Goal: Task Accomplishment & Management: Complete application form

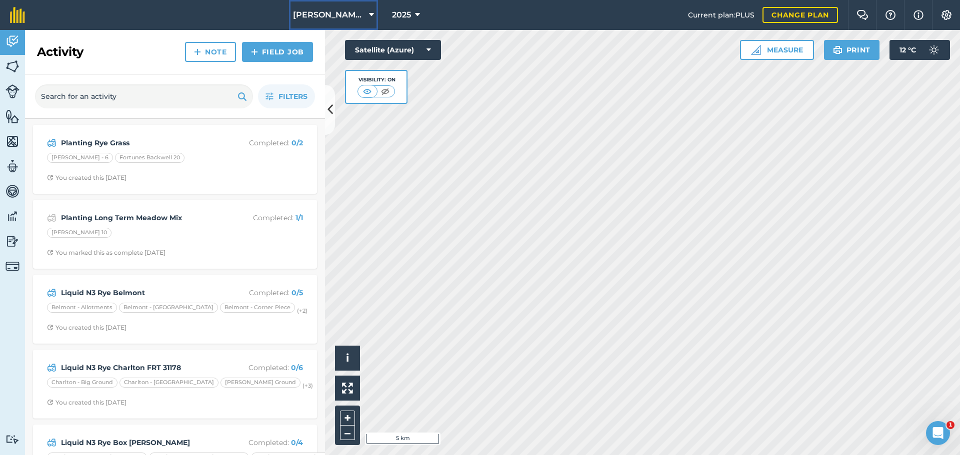
click at [327, 15] on span "[PERSON_NAME] Contracting" at bounding box center [329, 15] width 72 height 12
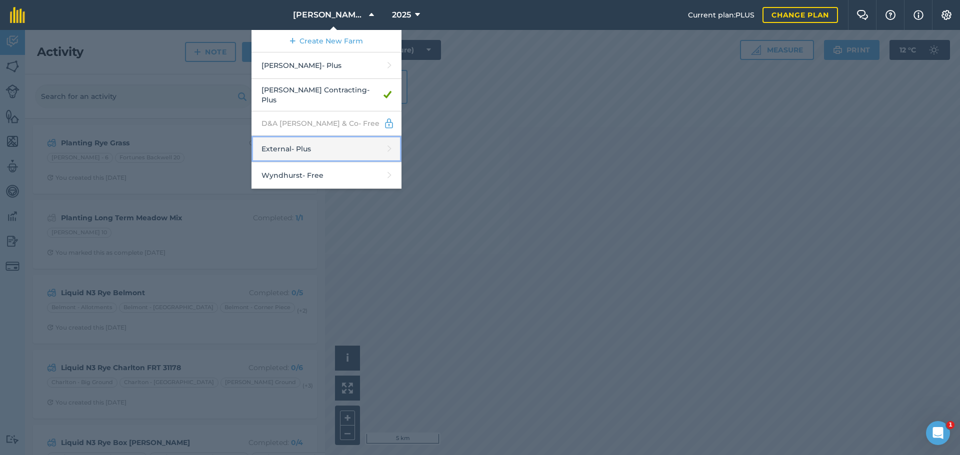
click at [257, 162] on link "External - Plus" at bounding box center [326, 149] width 150 height 26
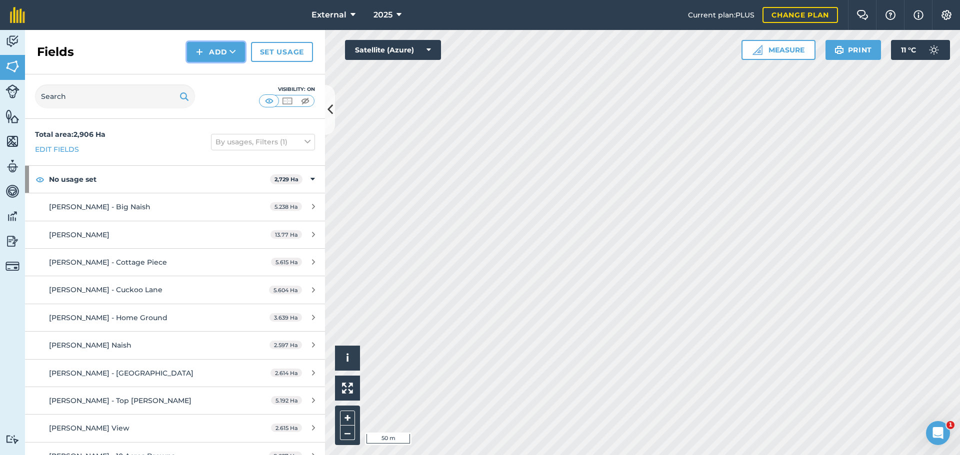
click at [188, 62] on button "Add" at bounding box center [216, 52] width 58 height 20
click at [192, 85] on link "Draw" at bounding box center [215, 74] width 55 height 22
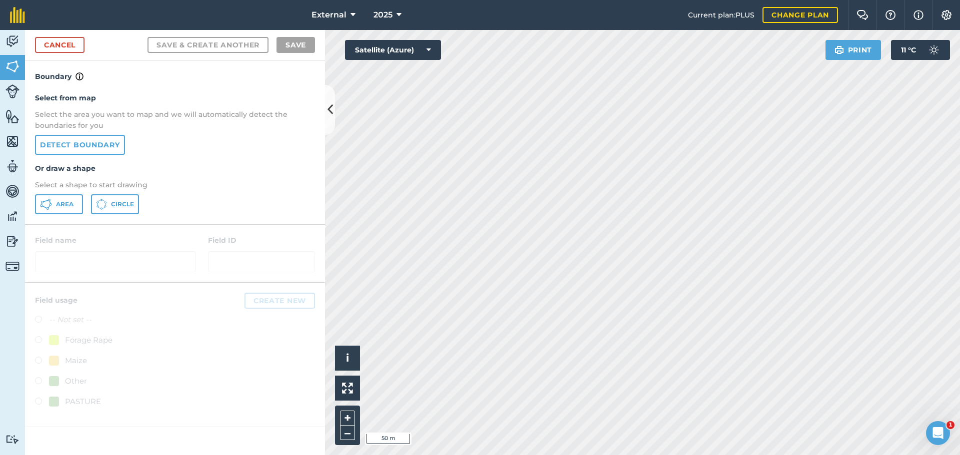
click at [57, 60] on div "Cancel Save & Create Another Save" at bounding box center [175, 45] width 300 height 30
click at [69, 214] on button "Area" at bounding box center [59, 204] width 48 height 20
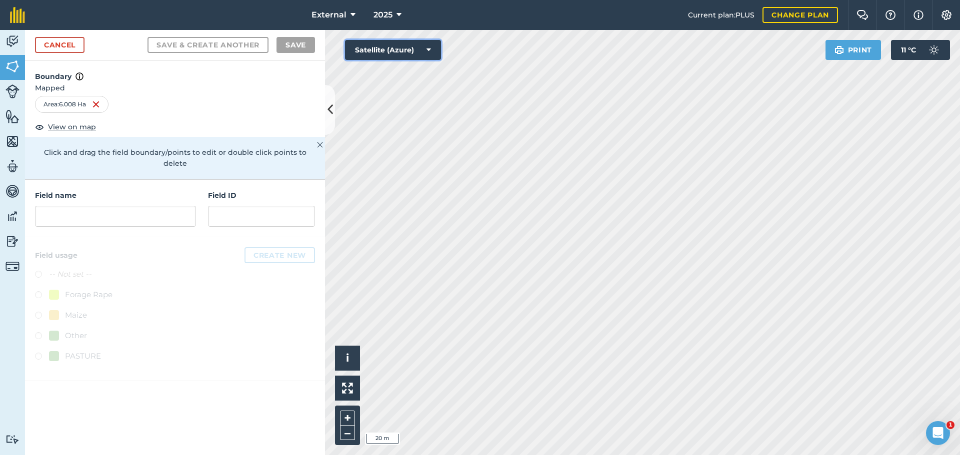
click at [431, 55] on icon at bounding box center [428, 50] width 4 height 10
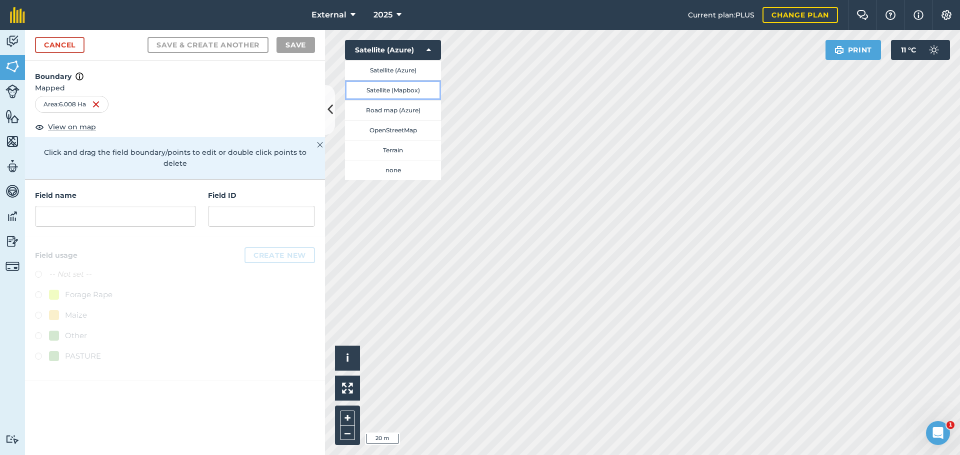
click at [403, 100] on button "Satellite (Mapbox)" at bounding box center [393, 90] width 96 height 20
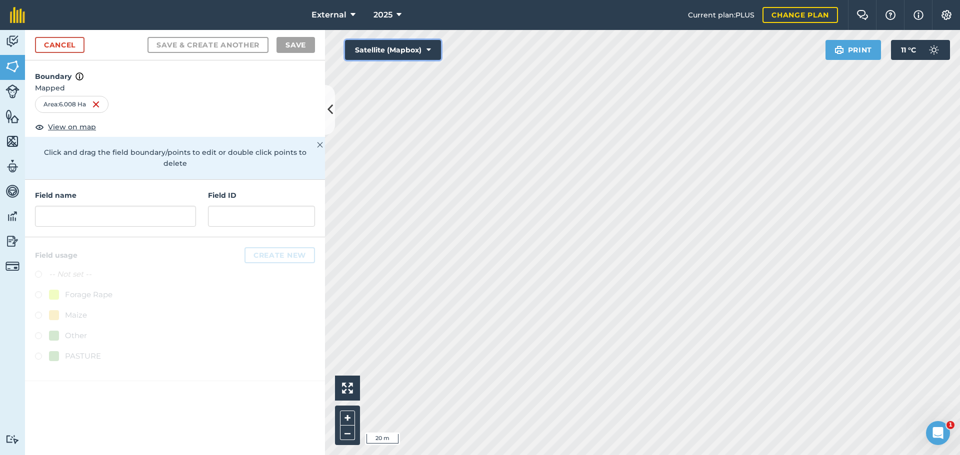
click at [426, 56] on button "Satellite (Mapbox)" at bounding box center [393, 50] width 96 height 20
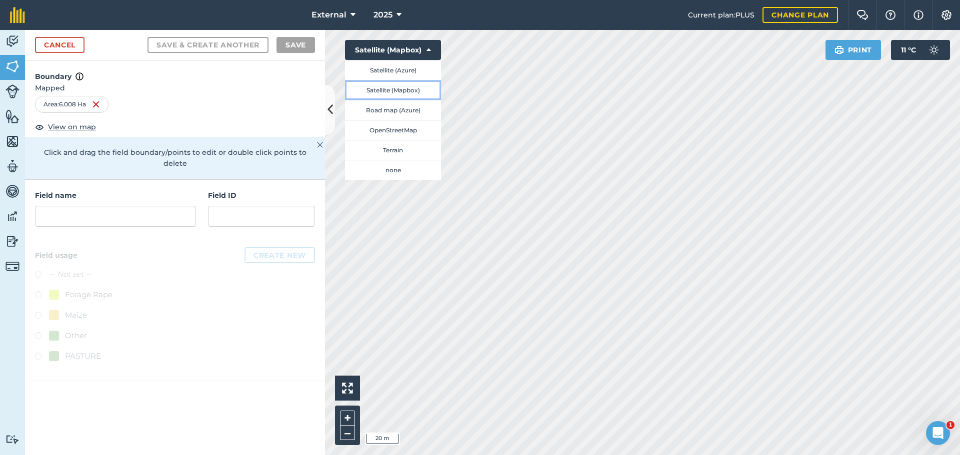
click at [401, 100] on button "Satellite (Mapbox)" at bounding box center [393, 90] width 96 height 20
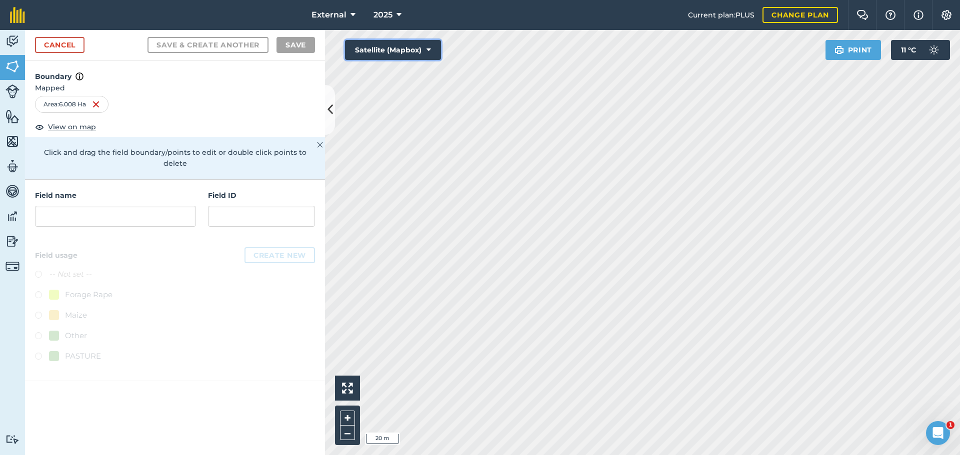
click at [428, 60] on button "Satellite (Mapbox)" at bounding box center [393, 50] width 96 height 20
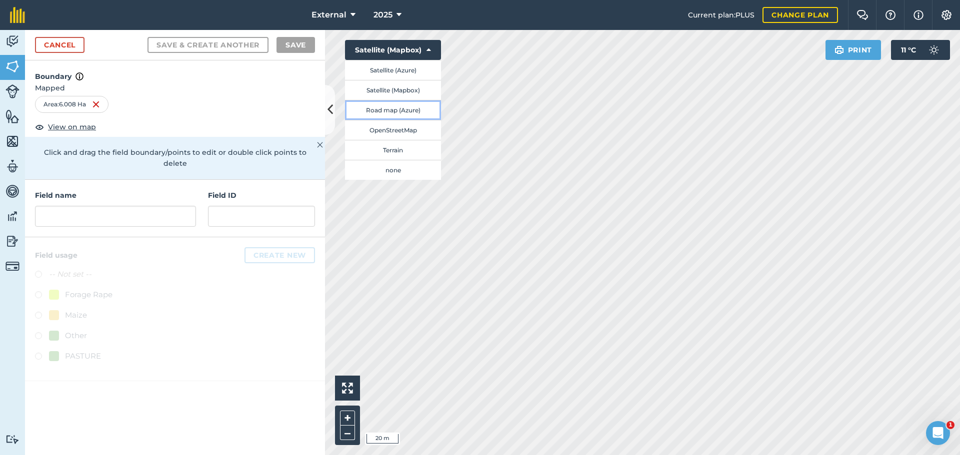
click at [400, 120] on button "Road map (Azure)" at bounding box center [393, 110] width 96 height 20
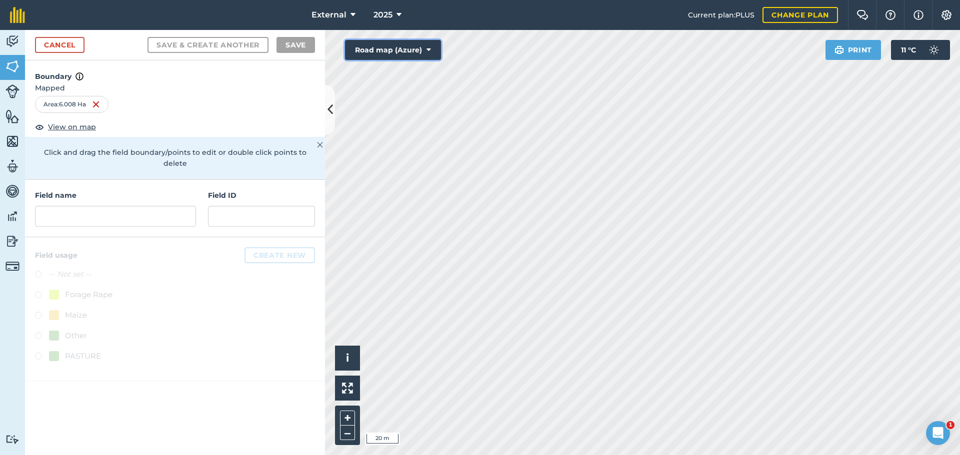
click at [441, 59] on button "Road map (Azure)" at bounding box center [393, 50] width 96 height 20
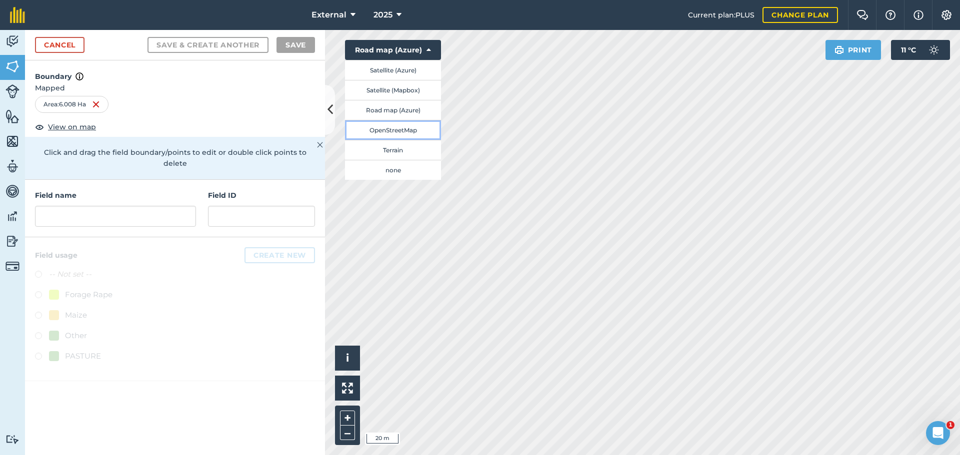
click at [413, 140] on button "OpenStreetMap" at bounding box center [393, 130] width 96 height 20
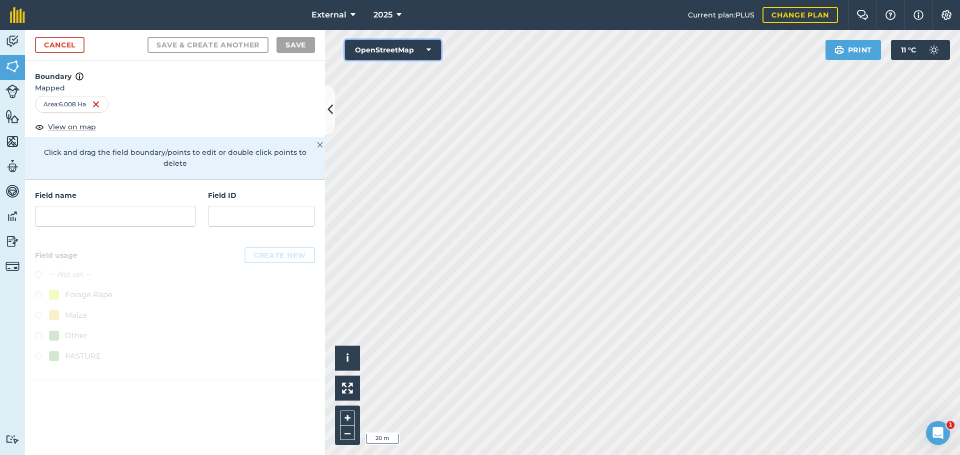
click at [412, 60] on button "OpenStreetMap" at bounding box center [393, 50] width 96 height 20
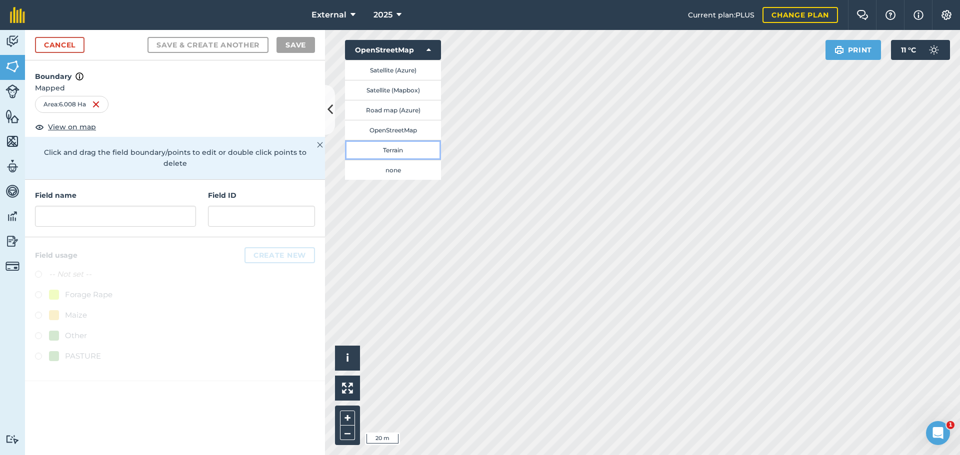
click at [392, 160] on button "Terrain" at bounding box center [393, 150] width 96 height 20
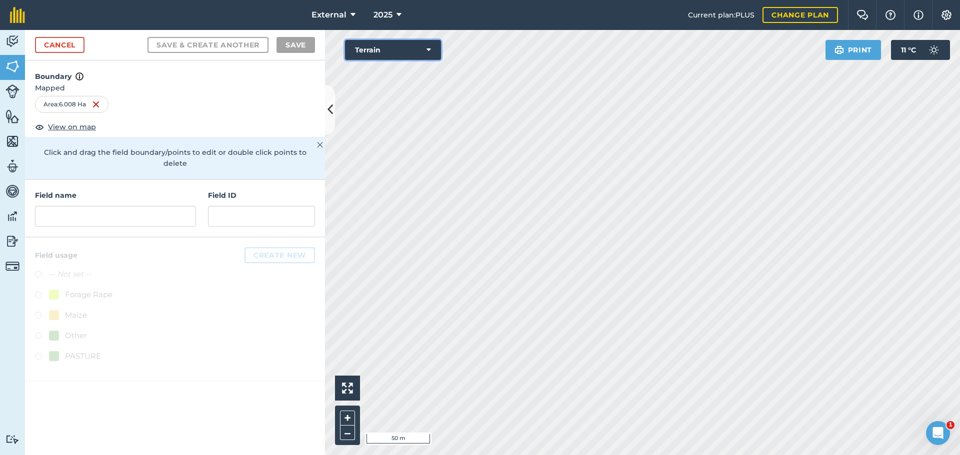
click at [385, 60] on button "Terrain" at bounding box center [393, 50] width 96 height 20
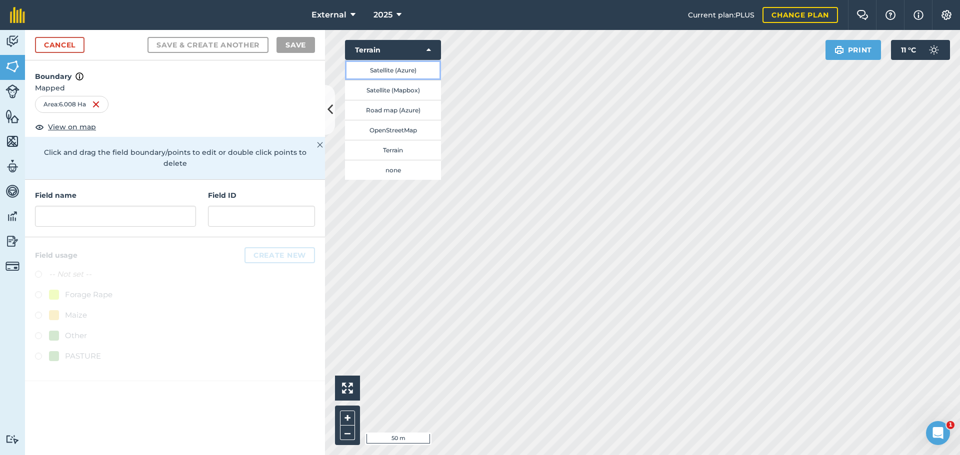
click at [383, 80] on button "Satellite (Azure)" at bounding box center [393, 70] width 96 height 20
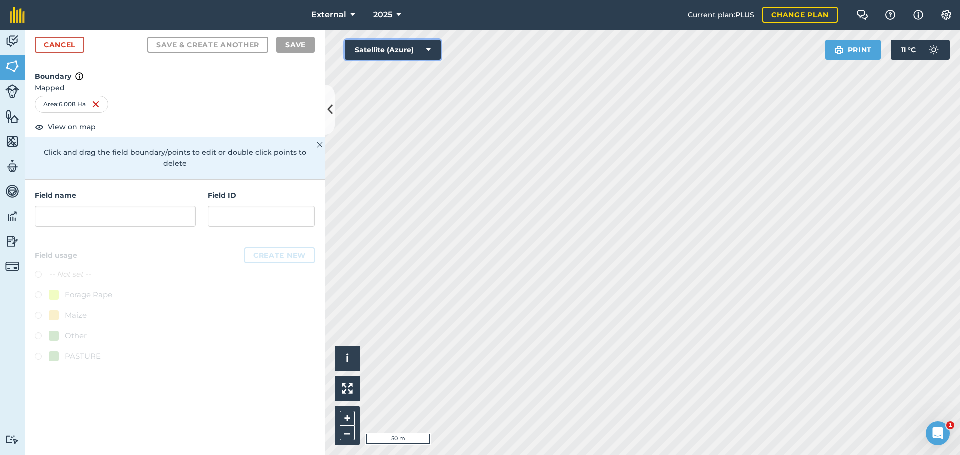
click at [424, 59] on button "Satellite (Azure)" at bounding box center [393, 50] width 96 height 20
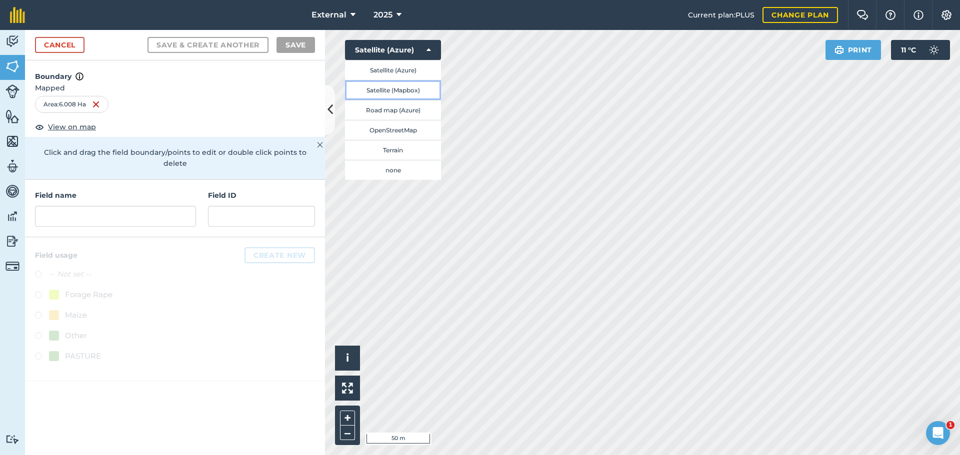
click at [388, 100] on button "Satellite (Mapbox)" at bounding box center [393, 90] width 96 height 20
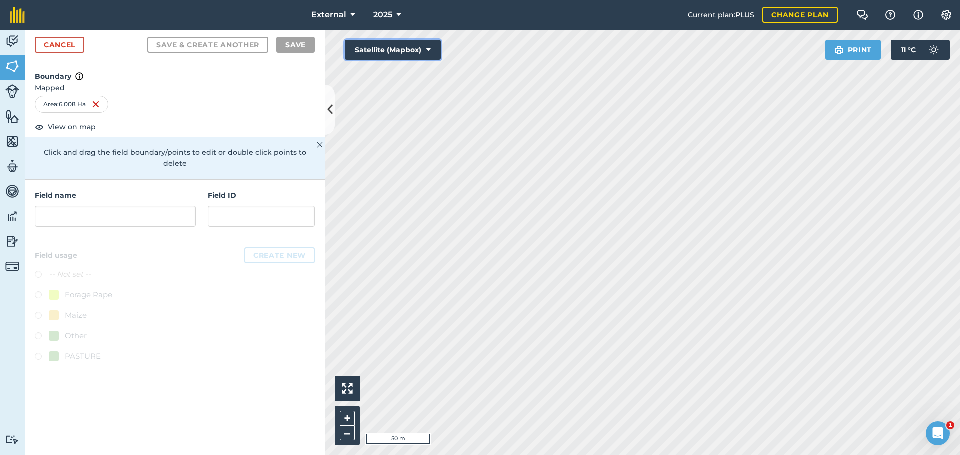
click at [425, 60] on button "Satellite (Mapbox)" at bounding box center [393, 50] width 96 height 20
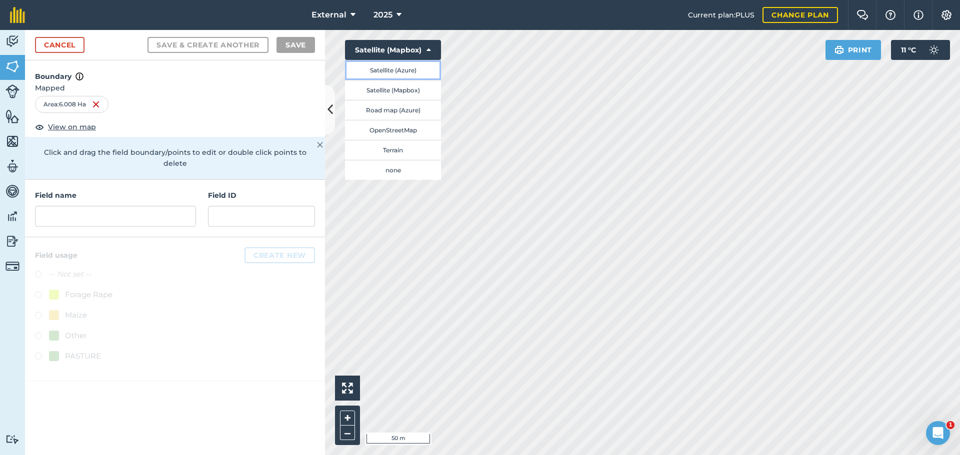
click at [412, 80] on button "Satellite (Azure)" at bounding box center [393, 70] width 96 height 20
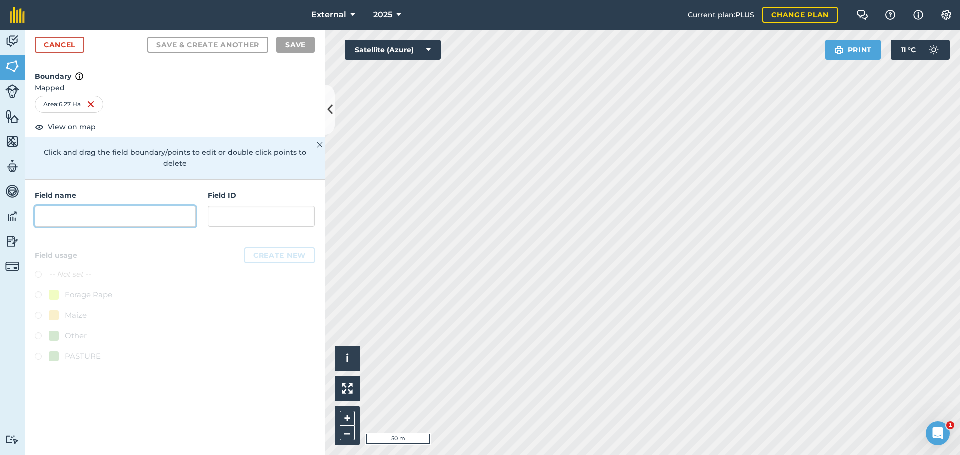
click at [88, 227] on input "text" at bounding box center [115, 216] width 161 height 21
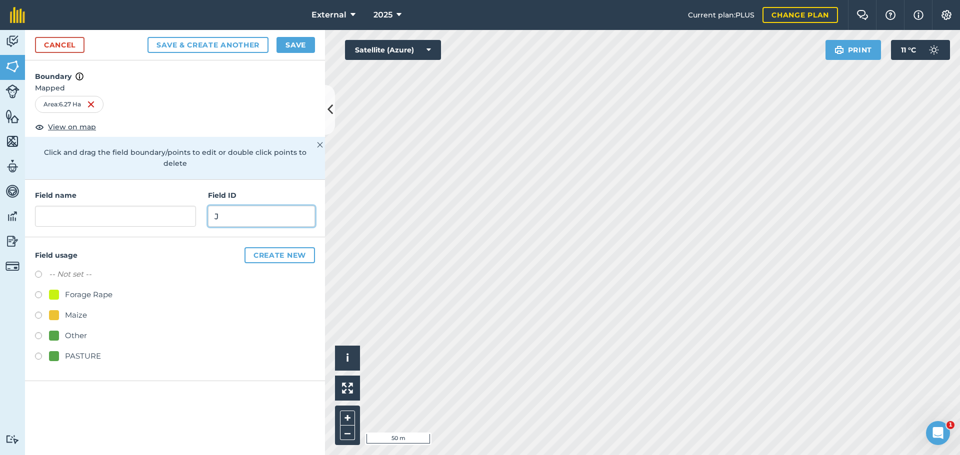
type input "J"
click at [88, 227] on input "text" at bounding box center [115, 216] width 161 height 21
type input "[PERSON_NAME]"
click at [267, 227] on input "J" at bounding box center [261, 216] width 107 height 21
click at [127, 227] on input "[PERSON_NAME]" at bounding box center [115, 216] width 161 height 21
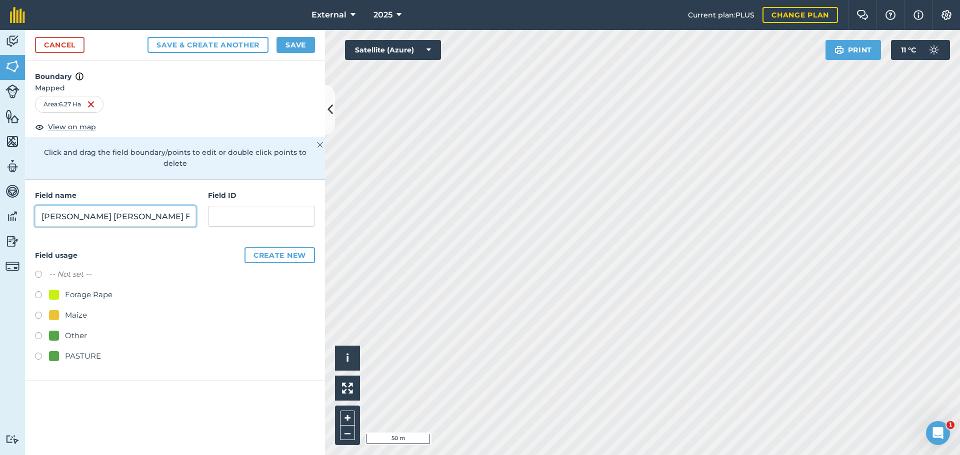
type input "[PERSON_NAME] [PERSON_NAME] Farm"
click at [227, 227] on input "text" at bounding box center [261, 216] width 107 height 21
type input "[GEOGRAPHIC_DATA]"
click at [41, 363] on label at bounding box center [42, 358] width 14 height 10
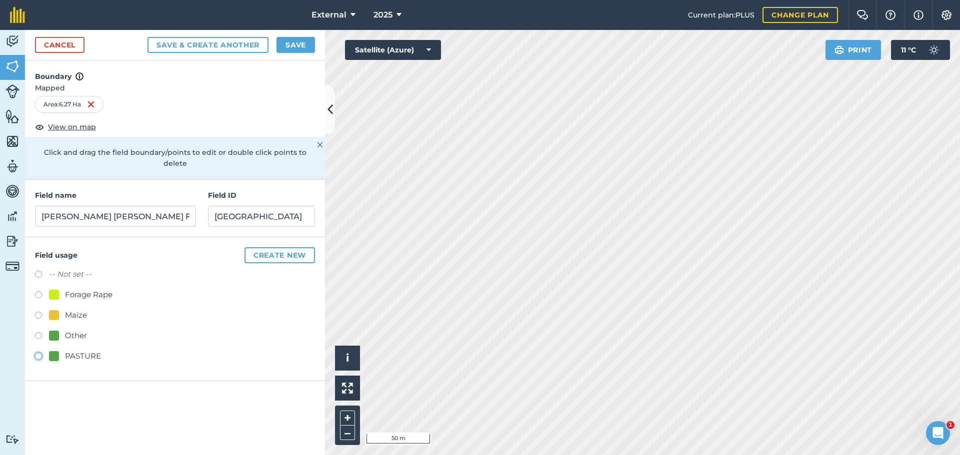
radio input "true"
click at [292, 53] on button "Save" at bounding box center [295, 45] width 38 height 16
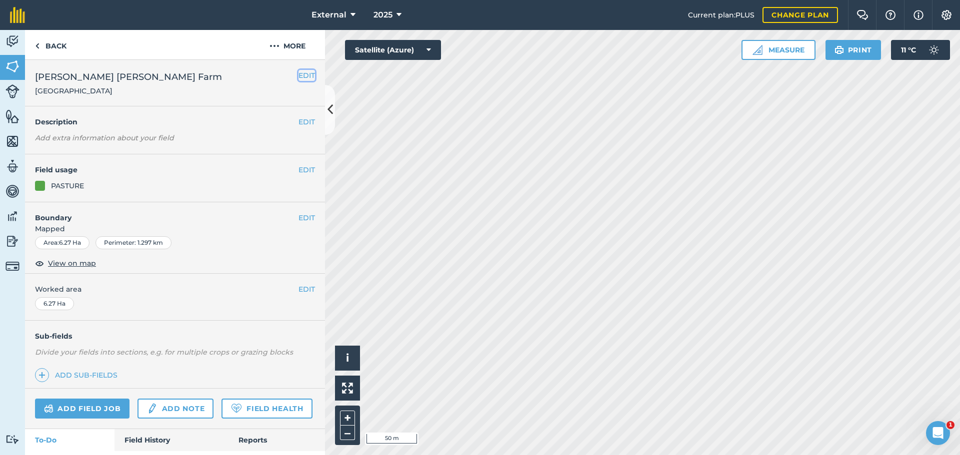
click at [298, 81] on button "EDIT" at bounding box center [306, 75] width 16 height 11
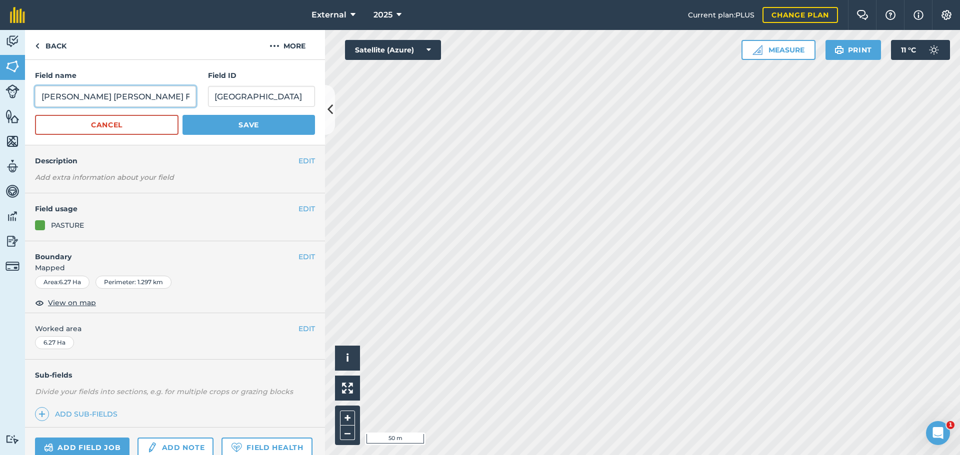
drag, startPoint x: 48, startPoint y: 111, endPoint x: 174, endPoint y: 121, distance: 126.4
click at [193, 107] on div "Field name [PERSON_NAME] [PERSON_NAME][GEOGRAPHIC_DATA] ID [GEOGRAPHIC_DATA]" at bounding box center [175, 88] width 280 height 37
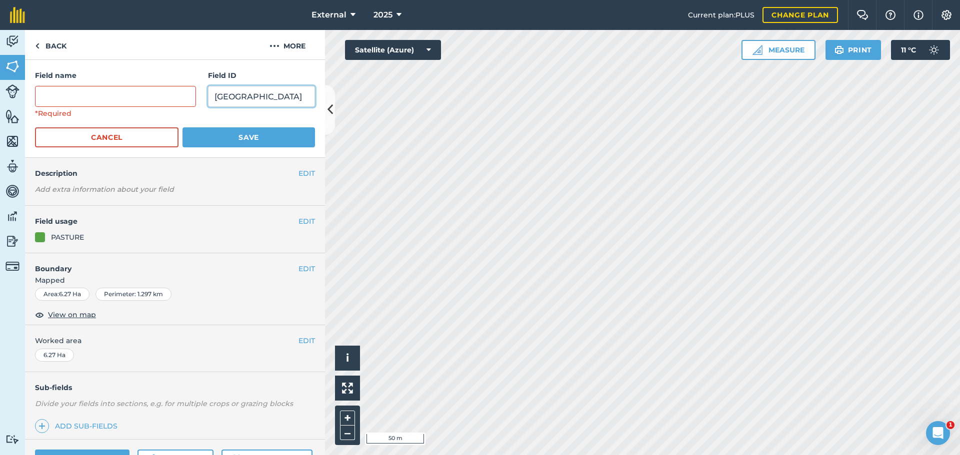
click at [274, 107] on input "[GEOGRAPHIC_DATA]" at bounding box center [261, 96] width 107 height 21
type input "M"
click at [274, 107] on input "text" at bounding box center [261, 96] width 107 height 21
click at [250, 107] on input "text" at bounding box center [261, 96] width 107 height 21
paste input "[PERSON_NAME] [PERSON_NAME] Farm"
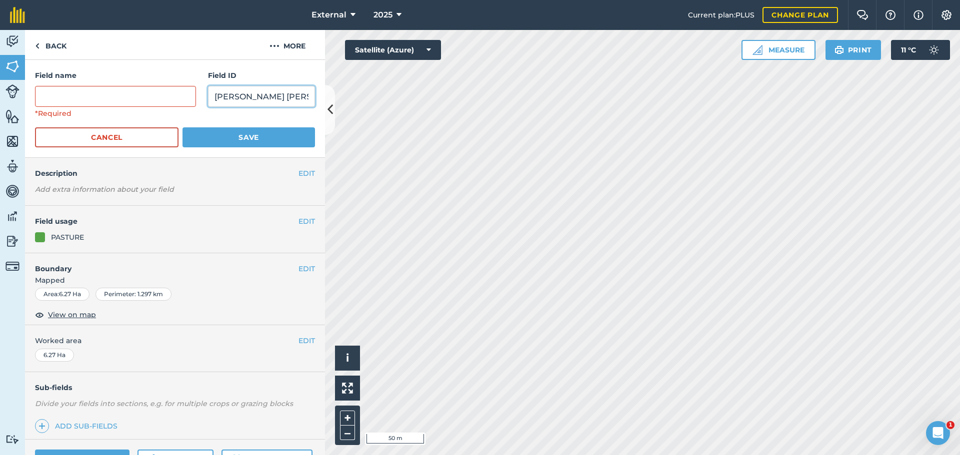
scroll to position [0, 25]
type input "[PERSON_NAME] [PERSON_NAME] Farm"
click at [94, 107] on input "text" at bounding box center [115, 96] width 161 height 21
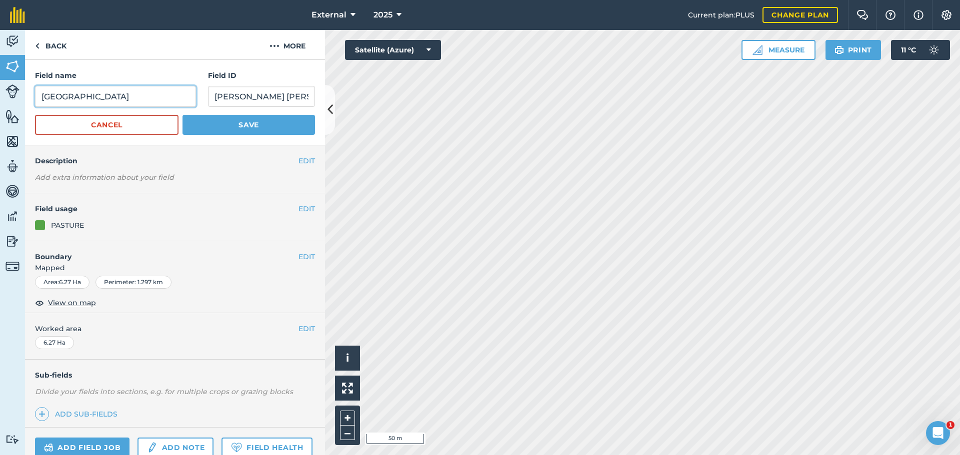
type input "[GEOGRAPHIC_DATA]"
click at [253, 135] on button "Save" at bounding box center [248, 125] width 132 height 20
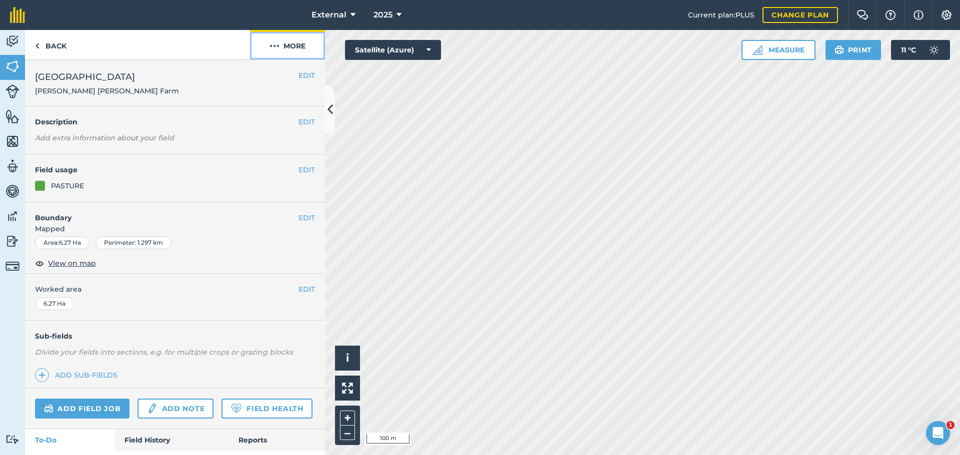
click at [289, 54] on button "More" at bounding box center [287, 44] width 75 height 29
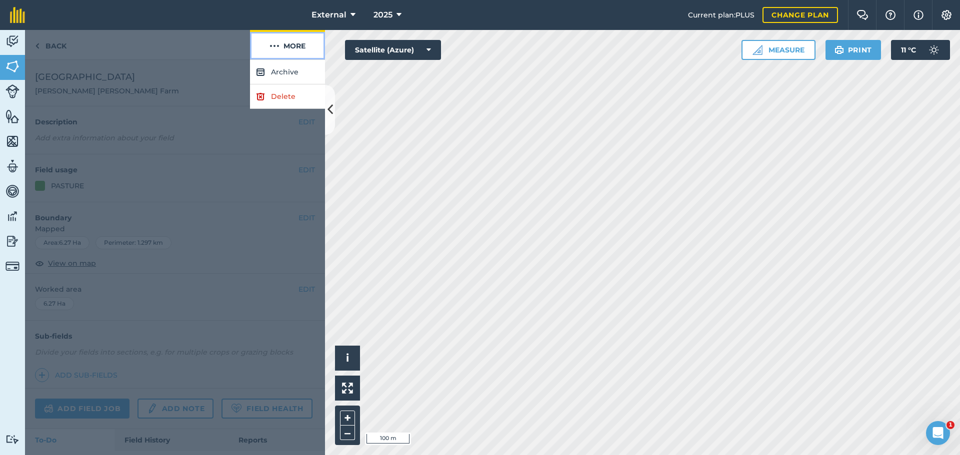
click at [289, 54] on button "More" at bounding box center [287, 44] width 75 height 29
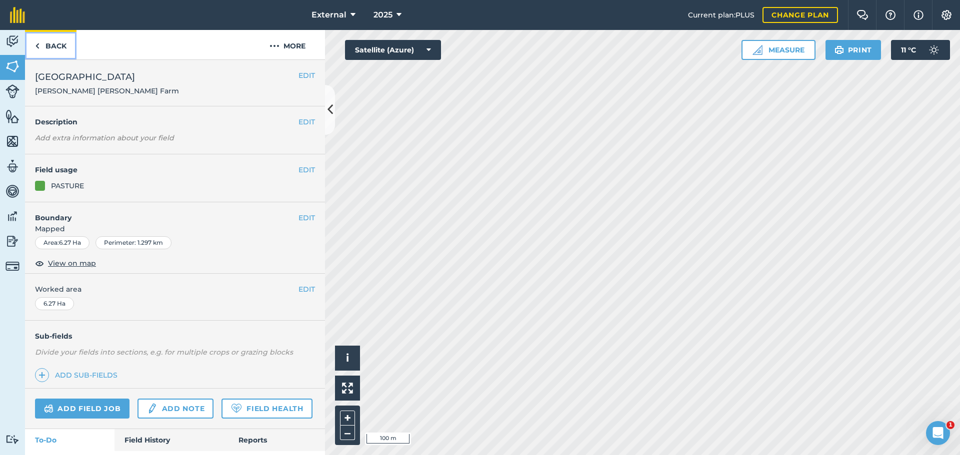
click at [59, 52] on link "Back" at bounding box center [50, 44] width 51 height 29
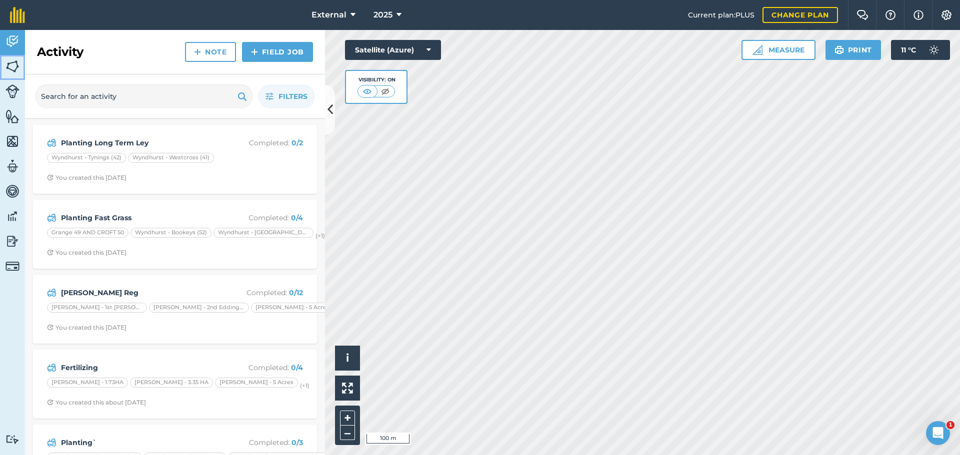
click at [17, 74] on img at bounding box center [12, 66] width 14 height 15
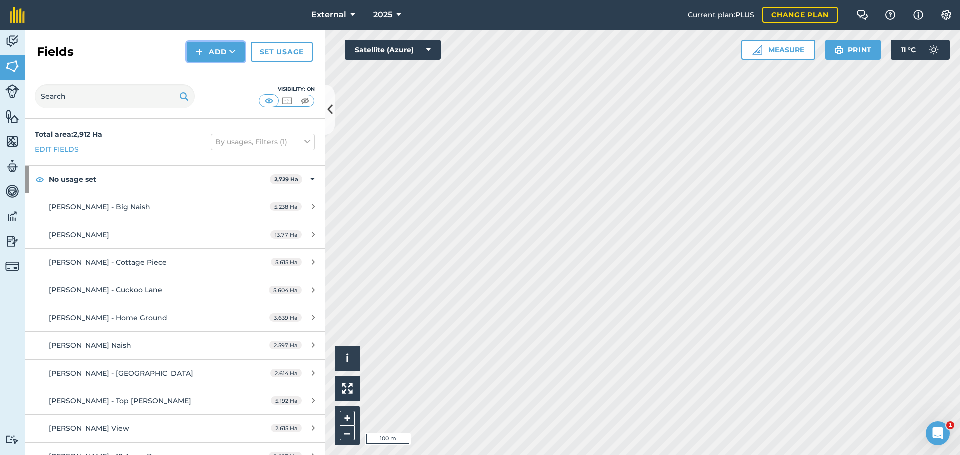
click at [187, 62] on button "Add" at bounding box center [216, 52] width 58 height 20
click at [190, 85] on link "Draw" at bounding box center [215, 74] width 55 height 22
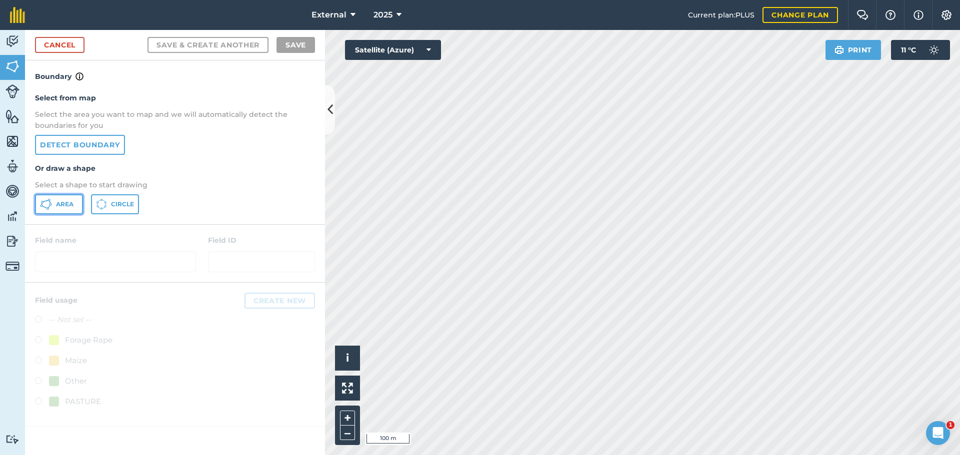
click at [72, 208] on span "Area" at bounding box center [64, 204] width 17 height 8
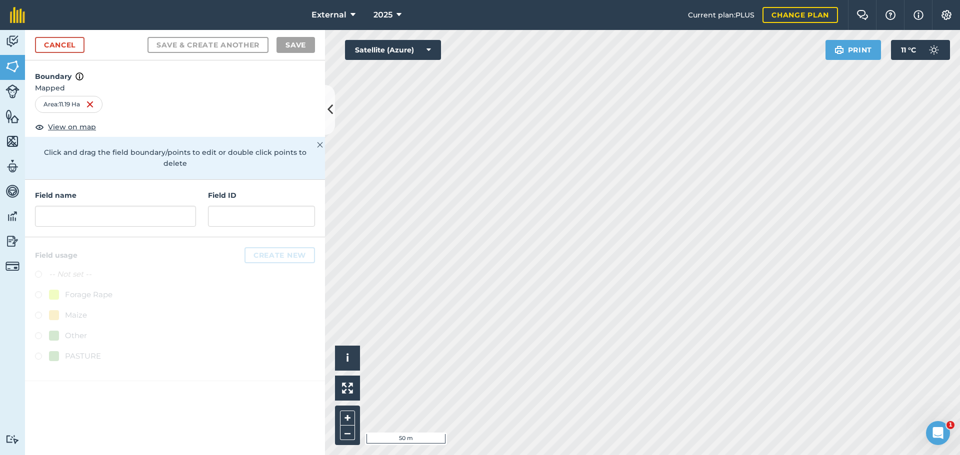
click at [632, 455] on html "External 2025 Current plan : PLUS Change plan Farm Chat Help Info Settings Exte…" at bounding box center [480, 227] width 960 height 455
click at [114, 227] on input "text" at bounding box center [115, 216] width 161 height 21
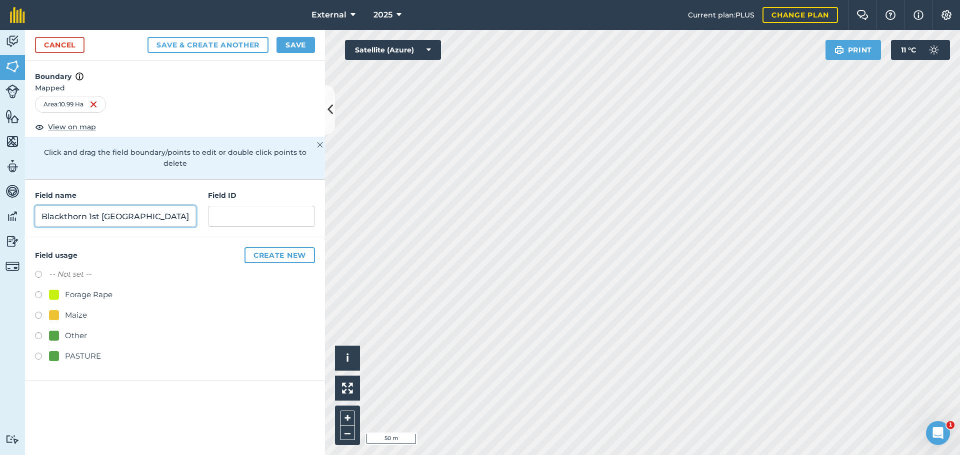
click at [103, 227] on input "Blackthorn 1st [GEOGRAPHIC_DATA]" at bounding box center [115, 216] width 161 height 21
type input "Blackthorn + 1st [GEOGRAPHIC_DATA]"
click at [248, 227] on input "text" at bounding box center [261, 216] width 107 height 21
type input "[PERSON_NAME] [PERSON_NAME] Farm"
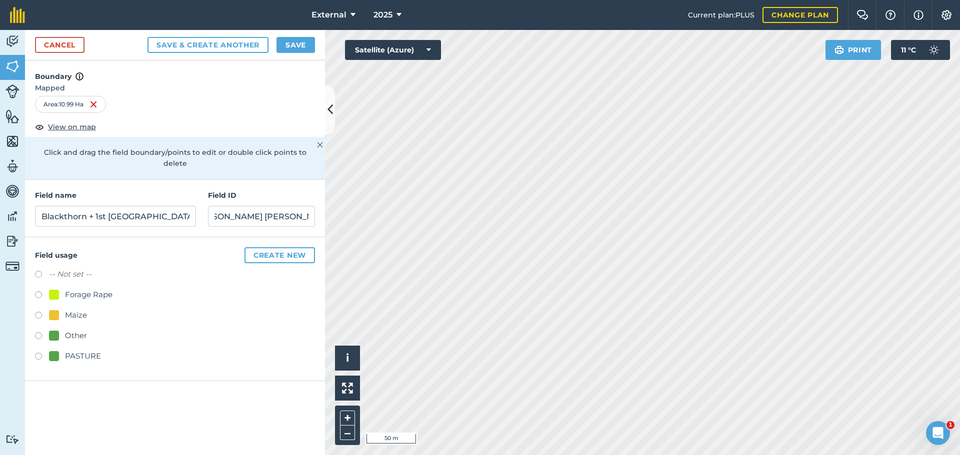
scroll to position [0, 0]
click at [41, 363] on label at bounding box center [42, 358] width 14 height 10
radio input "true"
click at [301, 53] on button "Save" at bounding box center [295, 45] width 38 height 16
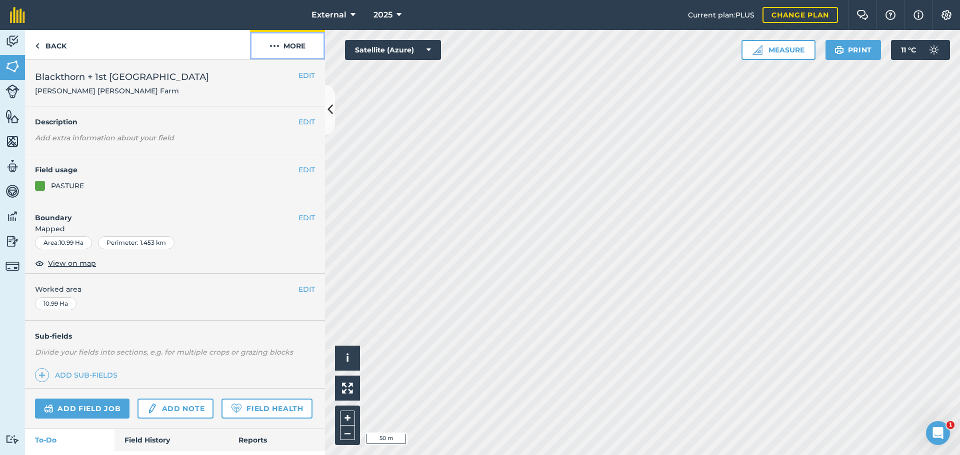
click at [285, 52] on button "More" at bounding box center [287, 44] width 75 height 29
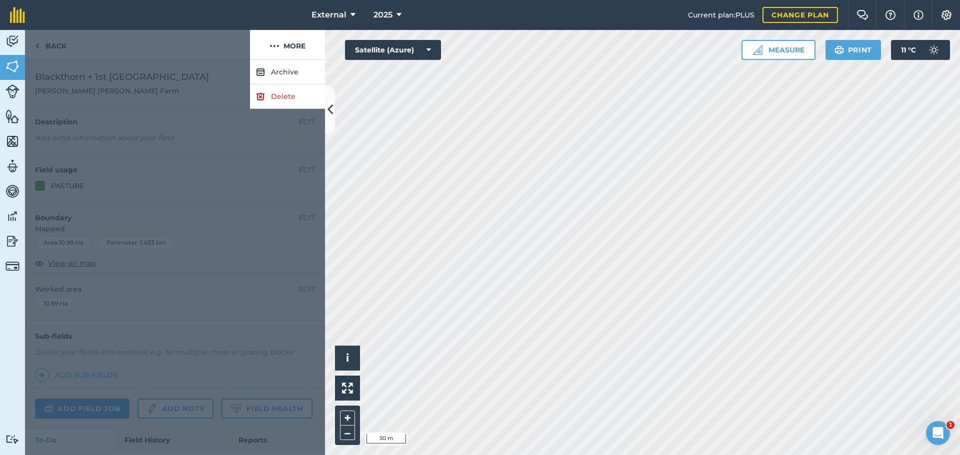
click at [168, 52] on div at bounding box center [137, 45] width 225 height 30
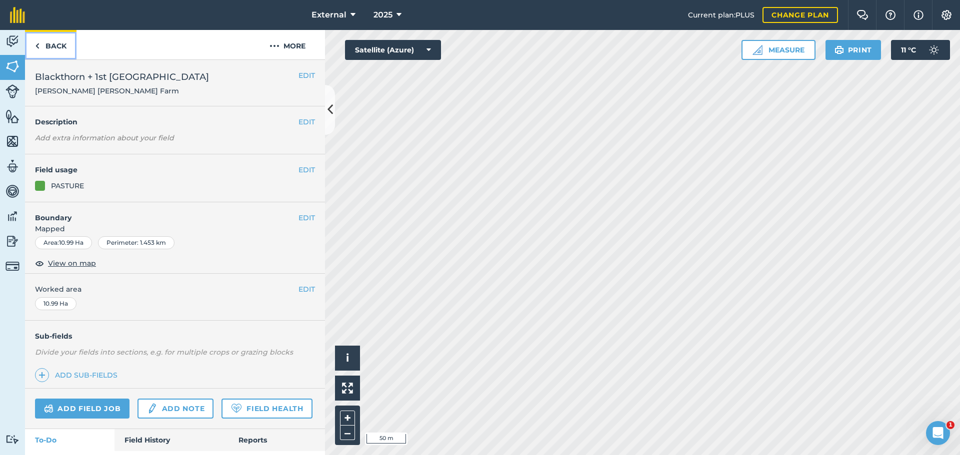
click at [70, 54] on link "Back" at bounding box center [50, 44] width 51 height 29
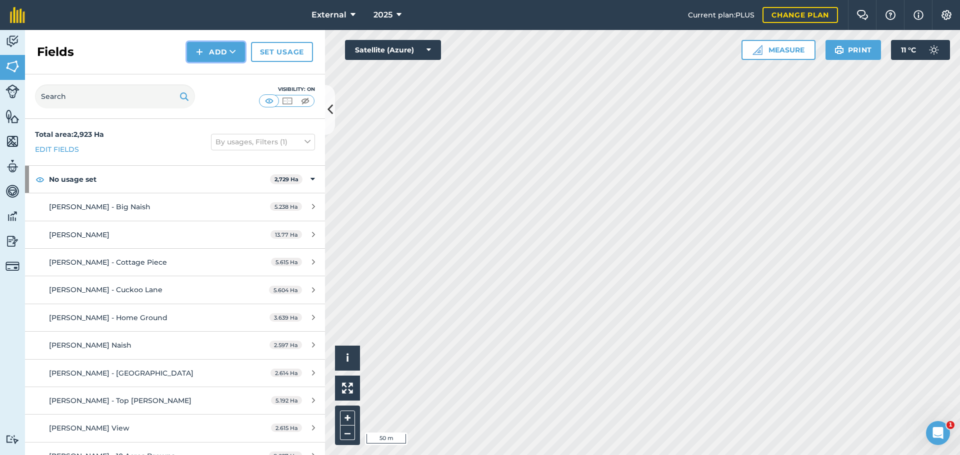
click at [229, 57] on icon at bounding box center [232, 52] width 6 height 10
click at [188, 85] on link "Draw" at bounding box center [215, 74] width 55 height 22
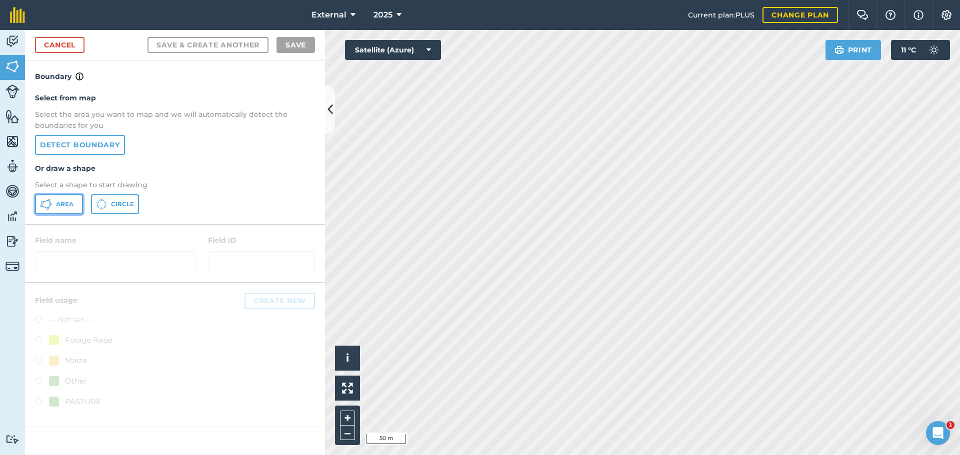
click at [68, 208] on span "Area" at bounding box center [64, 204] width 17 height 8
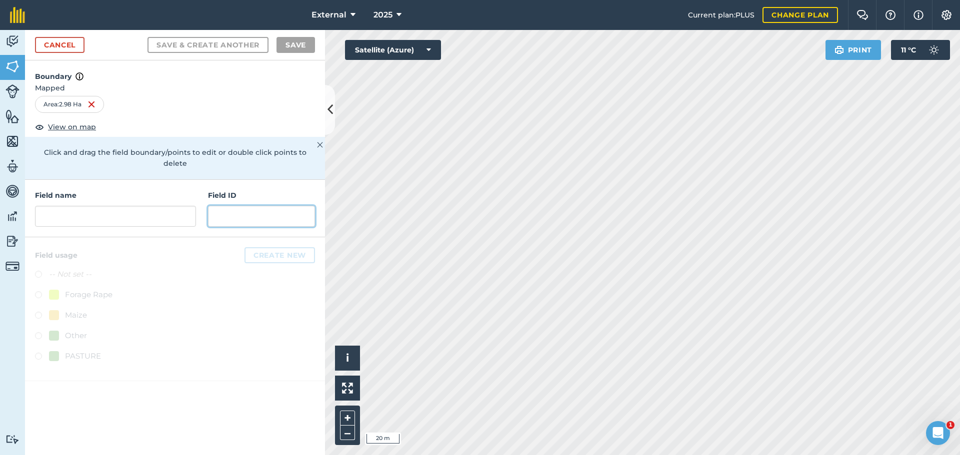
click at [217, 227] on input "text" at bounding box center [261, 216] width 107 height 21
paste input "[PERSON_NAME] [PERSON_NAME] Farm"
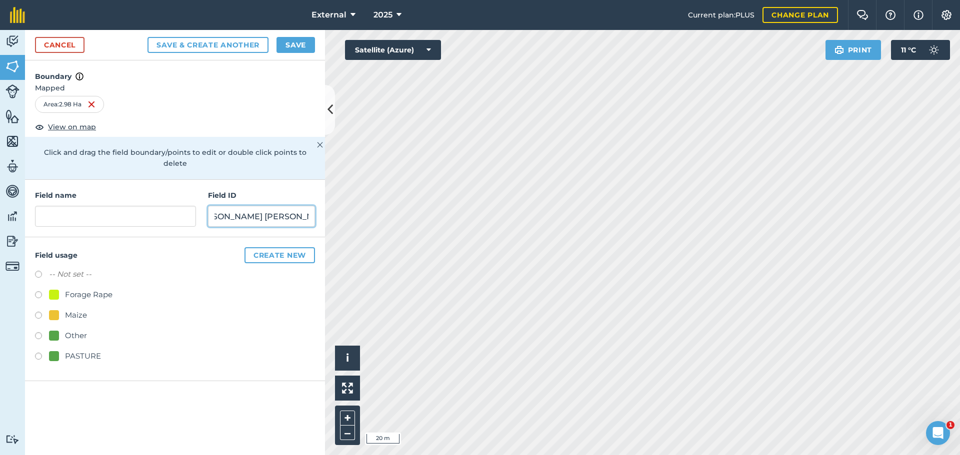
type input "[PERSON_NAME] [PERSON_NAME] Farm"
click at [108, 227] on input "text" at bounding box center [115, 216] width 161 height 21
type input "Little Blackthorn"
click at [41, 363] on label at bounding box center [42, 358] width 14 height 10
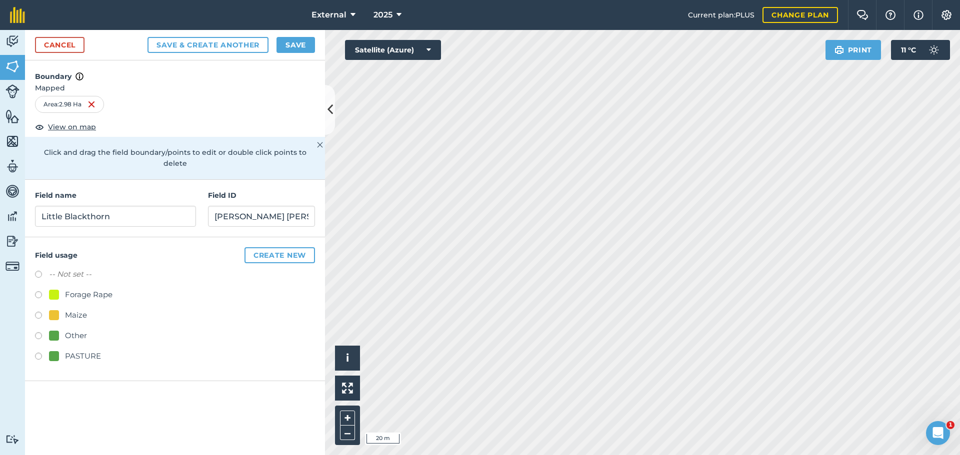
radio input "true"
click at [279, 53] on button "Save" at bounding box center [295, 45] width 38 height 16
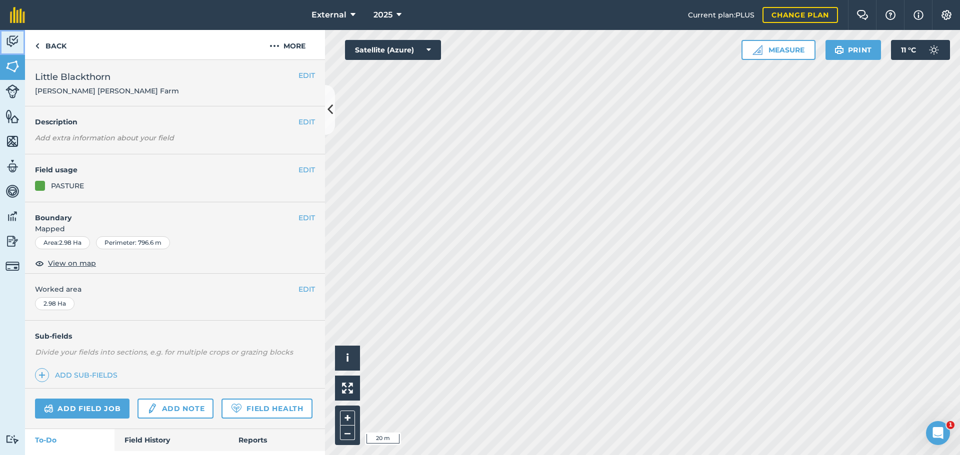
click at [17, 46] on img at bounding box center [12, 41] width 14 height 15
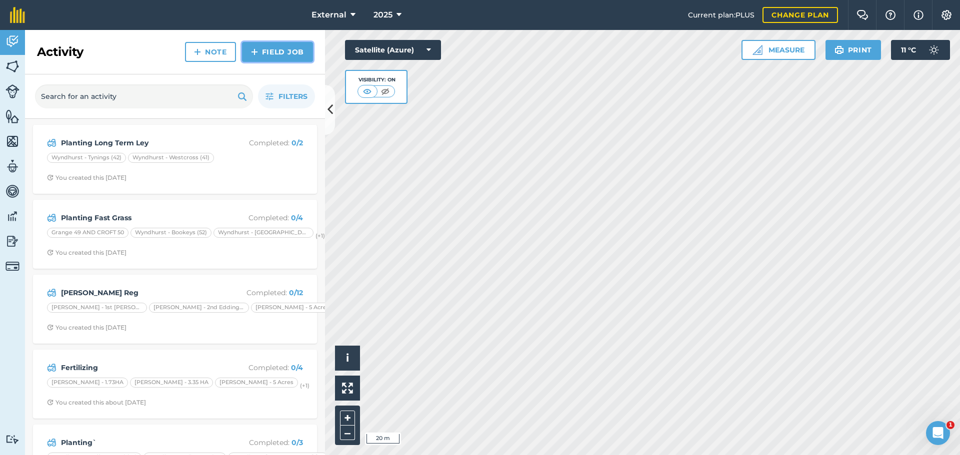
click at [250, 61] on link "Field Job" at bounding box center [277, 52] width 71 height 20
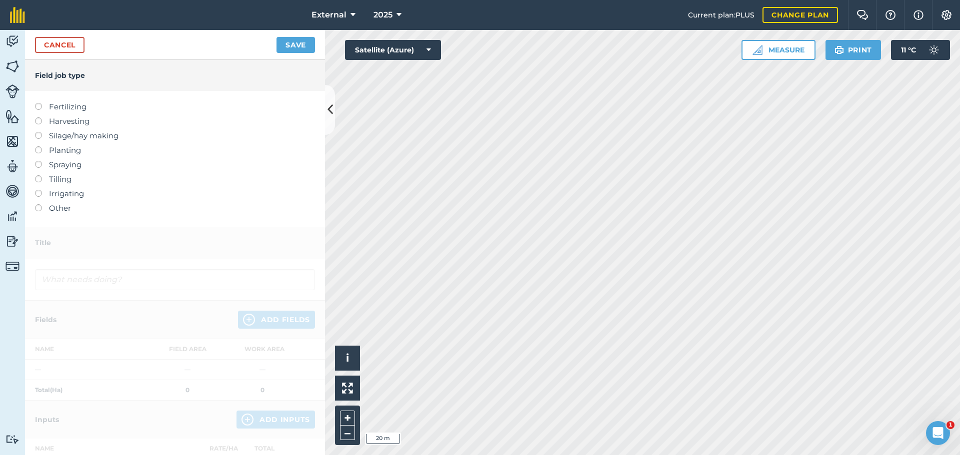
click at [41, 146] on label at bounding box center [42, 146] width 14 height 0
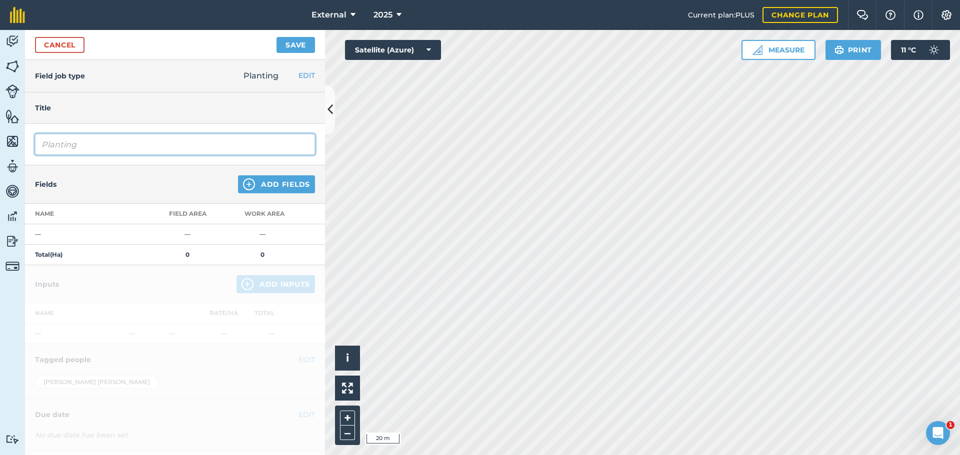
click at [141, 155] on input "Planting" at bounding box center [175, 144] width 280 height 21
type input "Planting Grass Direct Drill 2 Ways"
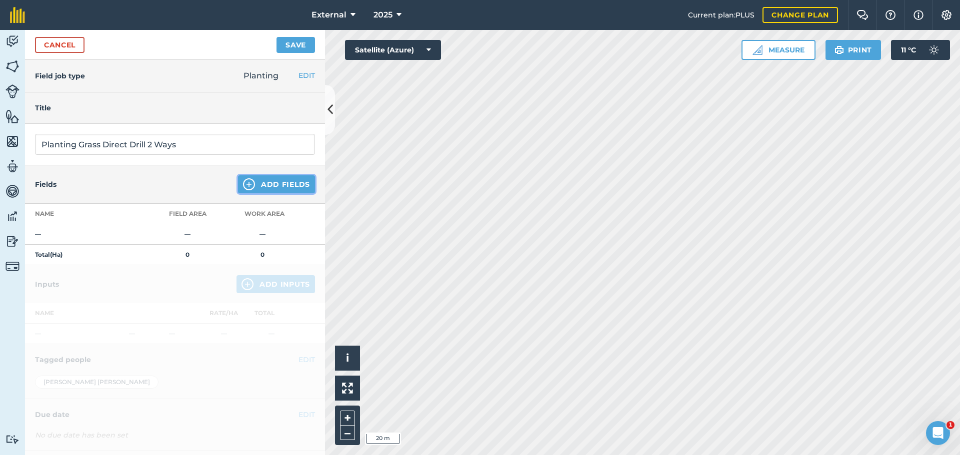
click at [254, 193] on button "Add Fields" at bounding box center [276, 184] width 77 height 18
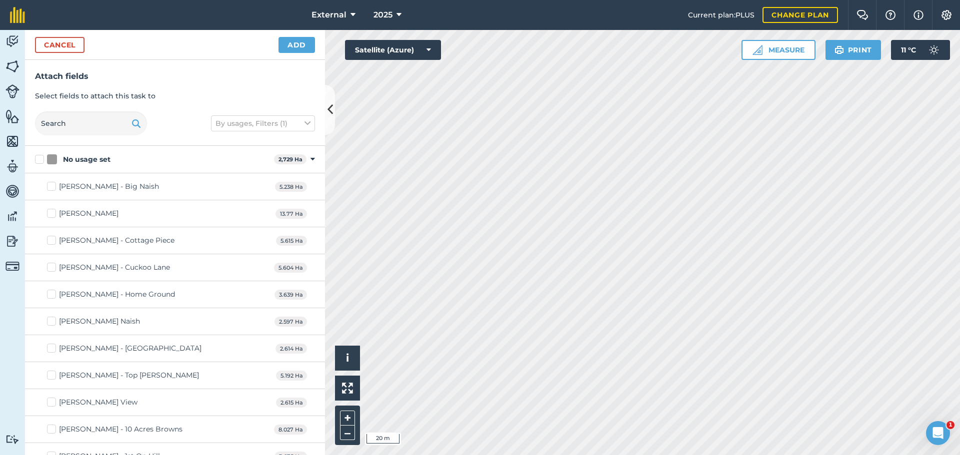
checkbox input "true"
click at [297, 53] on button "Add" at bounding box center [296, 45] width 36 height 16
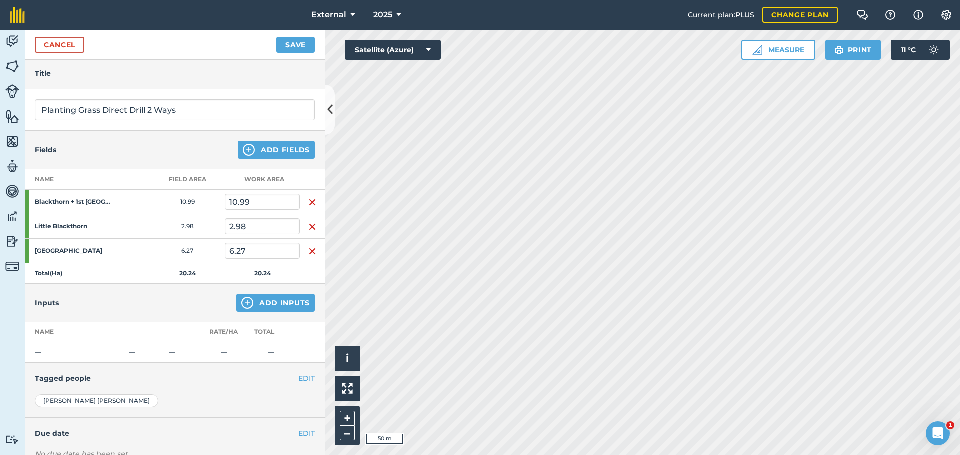
scroll to position [50, 0]
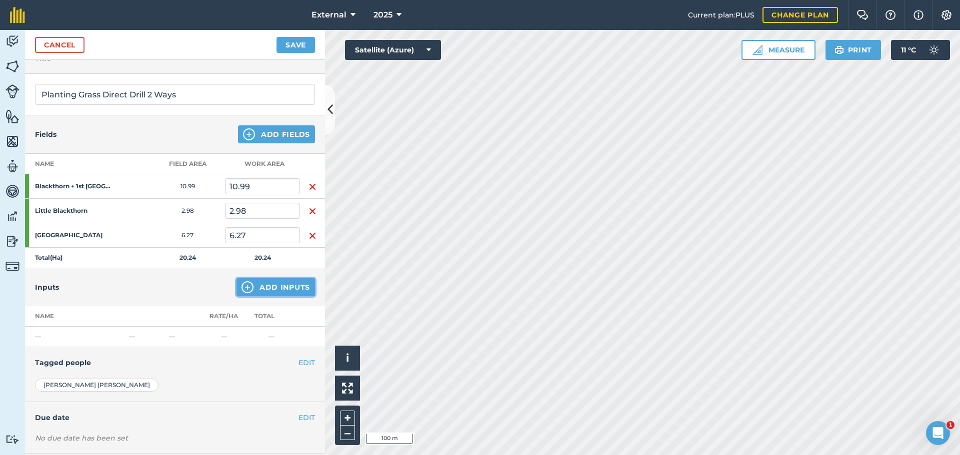
click at [248, 296] on button "Add Inputs" at bounding box center [275, 287] width 78 height 18
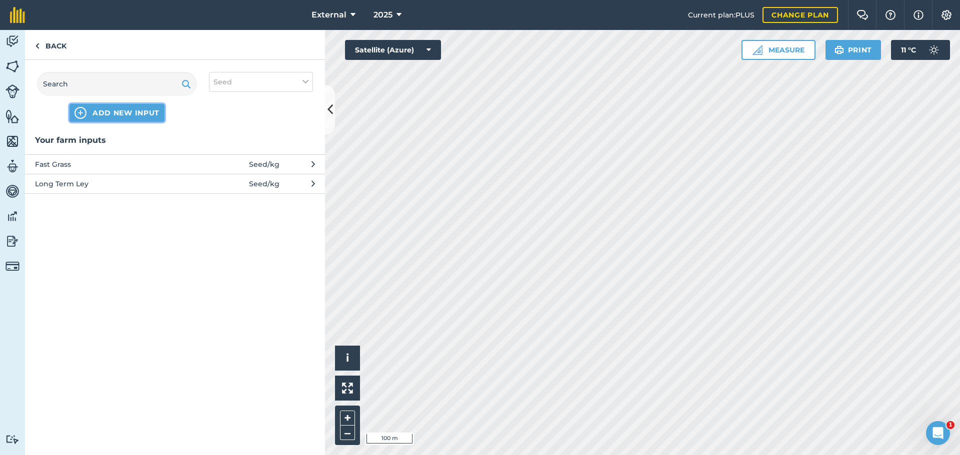
click at [136, 118] on span "ADD NEW INPUT" at bounding box center [125, 113] width 67 height 10
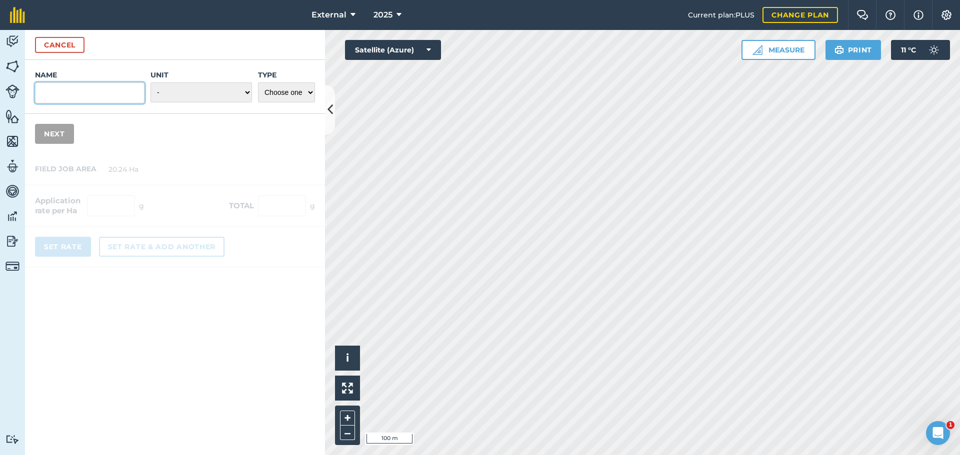
click at [74, 103] on input "Name" at bounding box center [89, 92] width 109 height 21
type input "G"
type input "Milk and Meat"
click at [166, 102] on select "- Grams/g Kilograms/kg Metric tonnes/t Millilitres/ml Litres/L Ounces/oz Pounds…" at bounding box center [200, 92] width 101 height 20
select select "KILOGRAMS"
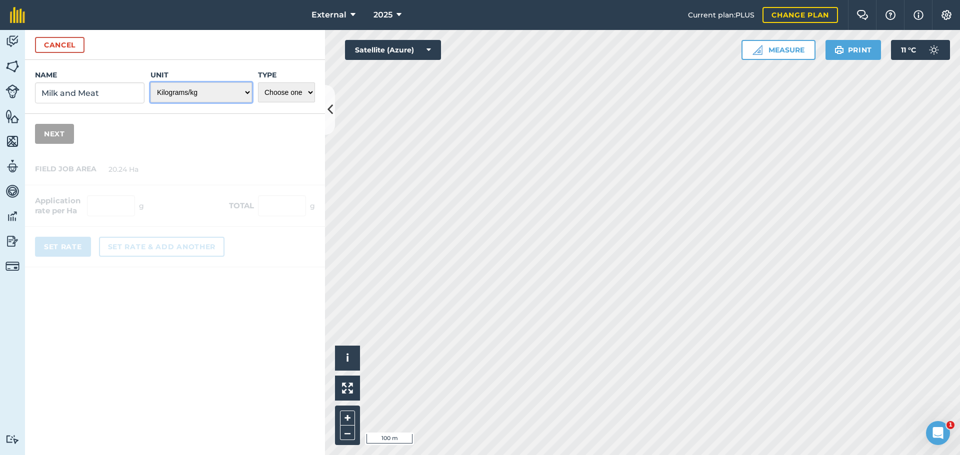
click at [150, 102] on select "- Grams/g Kilograms/kg Metric tonnes/t Millilitres/ml Litres/L Ounces/oz Pounds…" at bounding box center [200, 92] width 101 height 20
click at [289, 102] on select "Choose one Fertilizer Seed Spray Fuel Other" at bounding box center [286, 92] width 57 height 20
select select "SEED"
click at [258, 102] on select "Choose one Fertilizer Seed Spray Fuel Other" at bounding box center [286, 92] width 57 height 20
click at [70, 144] on button "Next" at bounding box center [54, 134] width 39 height 20
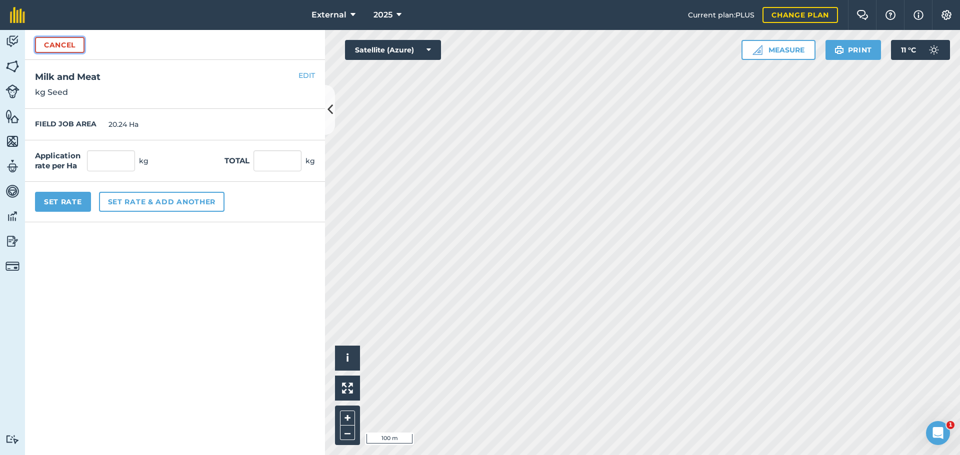
click at [38, 53] on button "Cancel" at bounding box center [59, 45] width 49 height 16
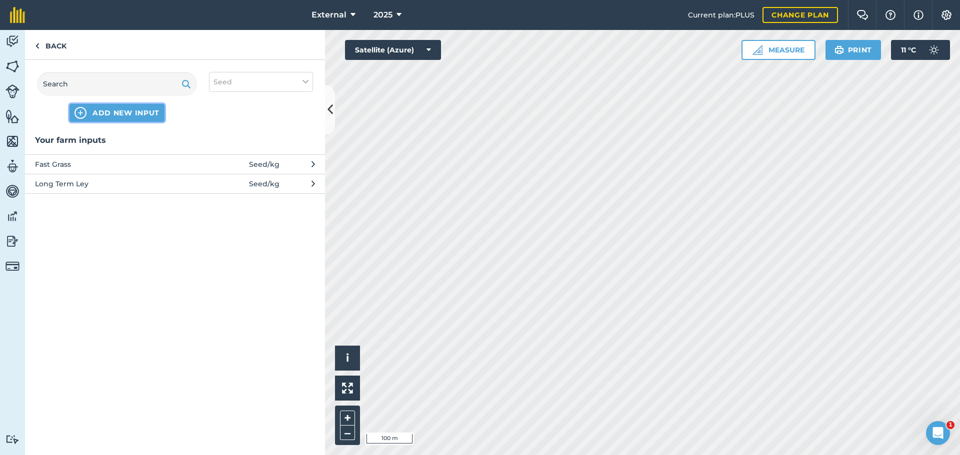
click at [148, 118] on span "ADD NEW INPUT" at bounding box center [125, 113] width 67 height 10
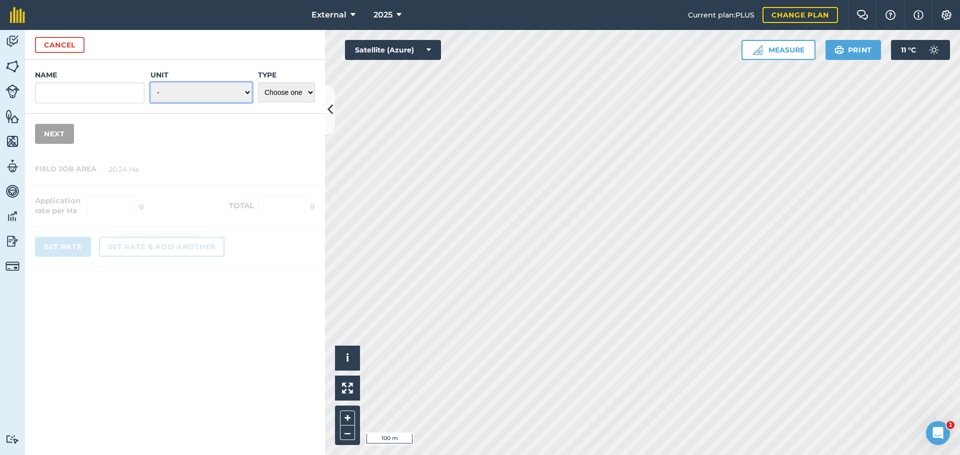
click at [216, 102] on select "- Grams/g Kilograms/kg Metric tonnes/t Millilitres/ml Litres/L Ounces/oz Pounds…" at bounding box center [200, 92] width 101 height 20
click at [176, 102] on select "- Grams/g Kilograms/kg Metric tonnes/t Millilitres/ml Litres/L Ounces/oz Pounds…" at bounding box center [200, 92] width 101 height 20
click at [88, 103] on input "Name" at bounding box center [89, 92] width 109 height 21
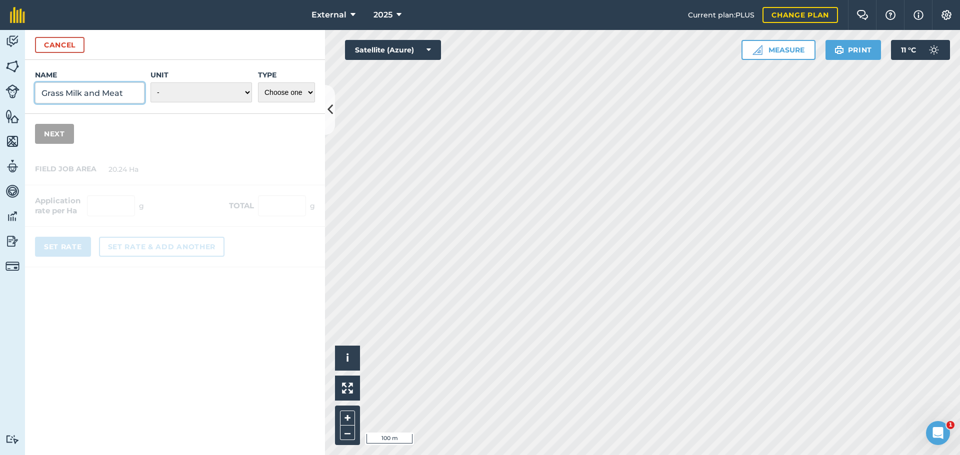
type input "Grass Milk and Meat"
click at [289, 102] on select "Choose one Fertilizer Seed Spray Fuel Other" at bounding box center [286, 92] width 57 height 20
select select "SEED"
click at [258, 102] on select "Choose one Fertilizer Seed Spray Fuel Other" at bounding box center [286, 92] width 57 height 20
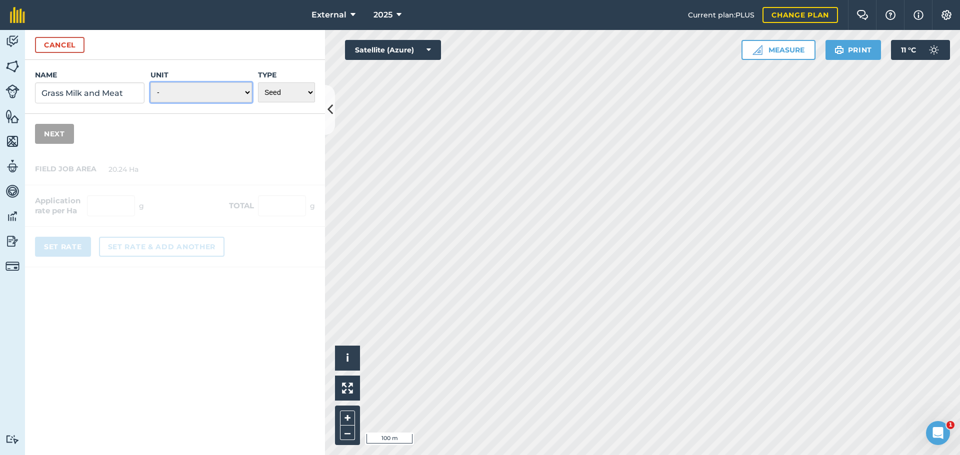
click at [166, 102] on select "- Grams/g Kilograms/kg Metric tonnes/t Millilitres/ml Litres/L Ounces/oz Pounds…" at bounding box center [200, 92] width 101 height 20
select select "KILOGRAMS"
click at [150, 102] on select "- Grams/g Kilograms/kg Metric tonnes/t Millilitres/ml Litres/L Ounces/oz Pounds…" at bounding box center [200, 92] width 101 height 20
click at [50, 144] on button "Next" at bounding box center [54, 134] width 39 height 20
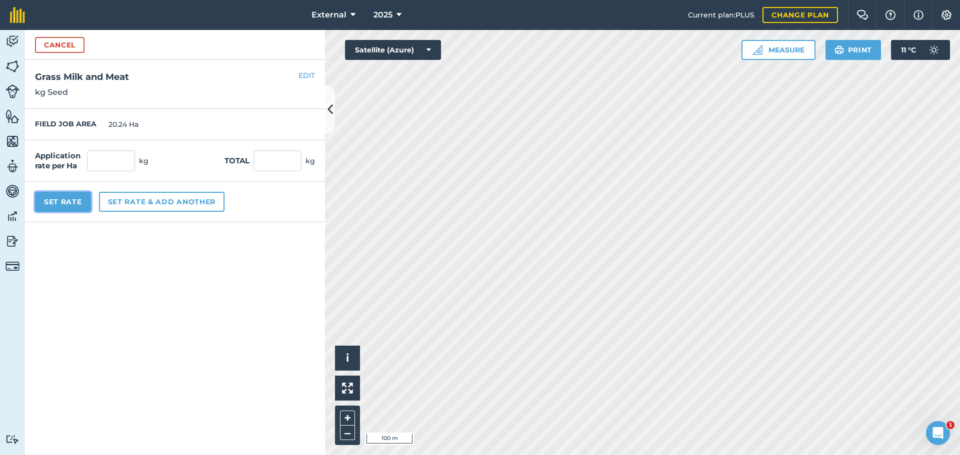
click at [80, 212] on button "Set Rate" at bounding box center [63, 202] width 56 height 20
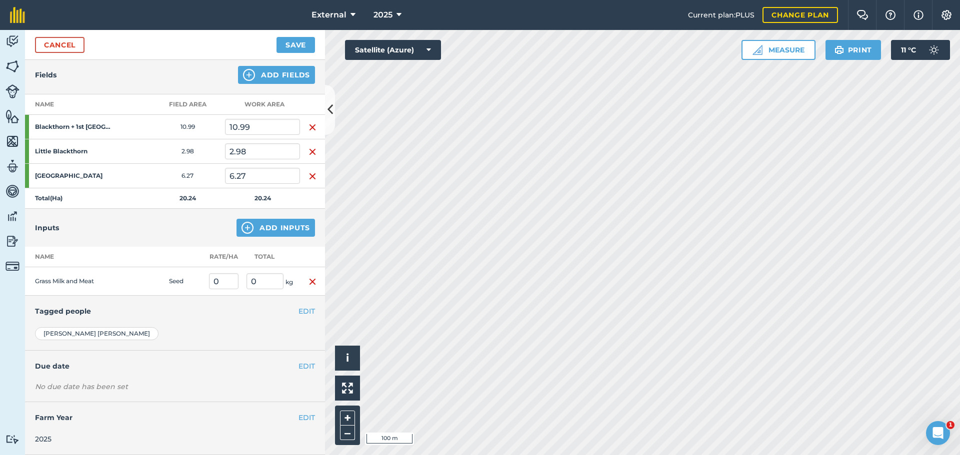
scroll to position [226, 0]
click at [226, 273] on input "0" at bounding box center [223, 281] width 29 height 16
click at [293, 53] on button "Save" at bounding box center [295, 45] width 38 height 16
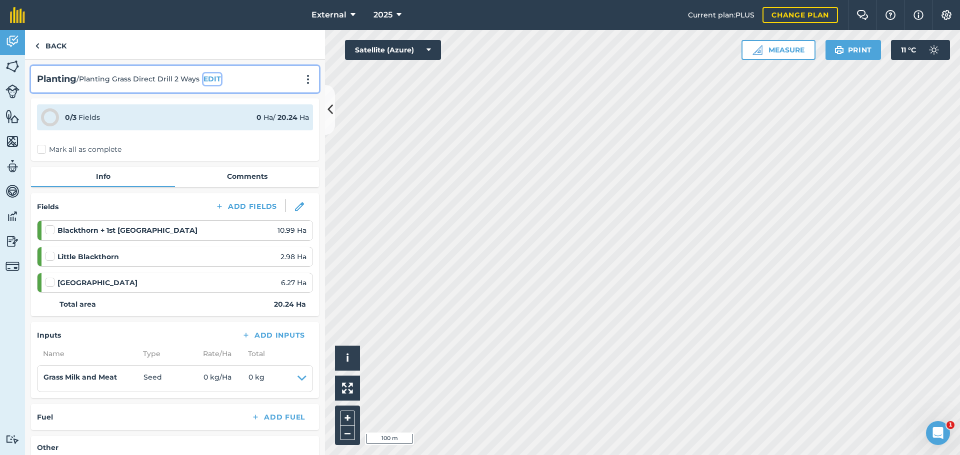
click at [221, 84] on button "EDIT" at bounding box center [211, 78] width 17 height 11
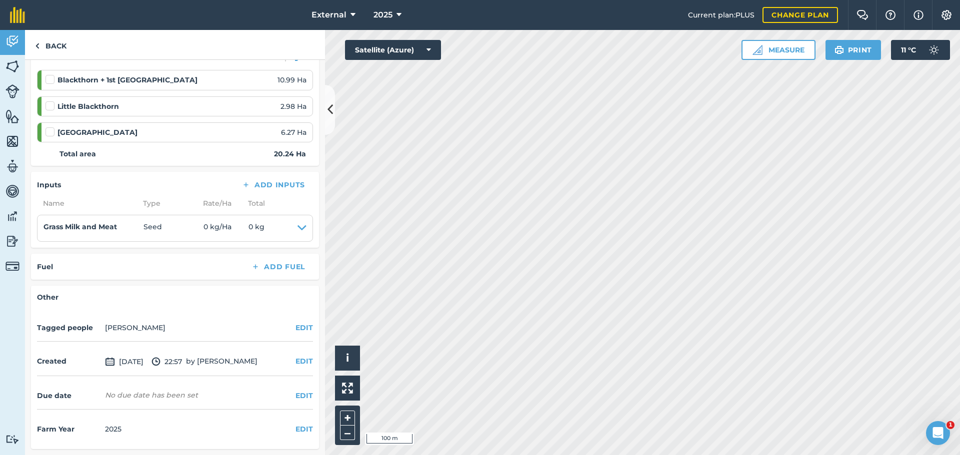
scroll to position [449, 0]
click at [188, 289] on div "Other Tagged people [PERSON_NAME] EDIT Created [DATE] 22:57 by [PERSON_NAME] ED…" at bounding box center [175, 367] width 288 height 163
click at [71, 292] on h4 "Other" at bounding box center [175, 297] width 276 height 11
click at [53, 292] on h4 "Other" at bounding box center [175, 297] width 276 height 11
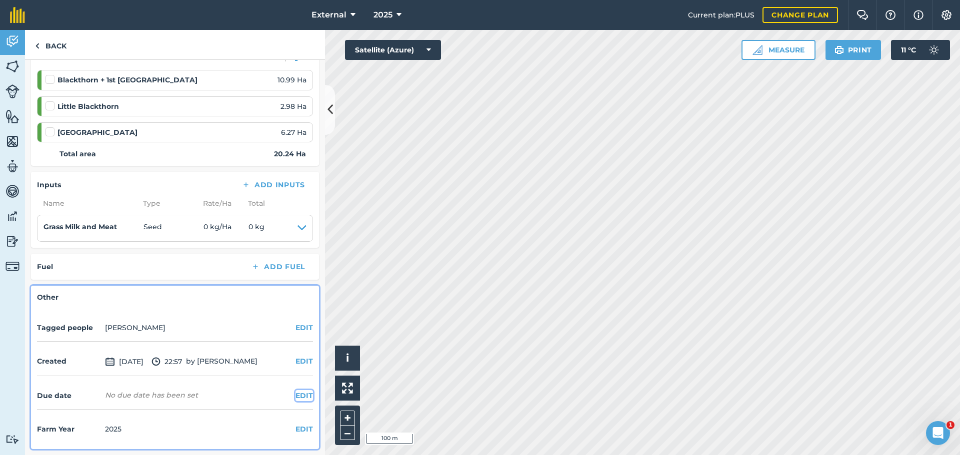
click at [296, 395] on button "EDIT" at bounding box center [303, 395] width 17 height 11
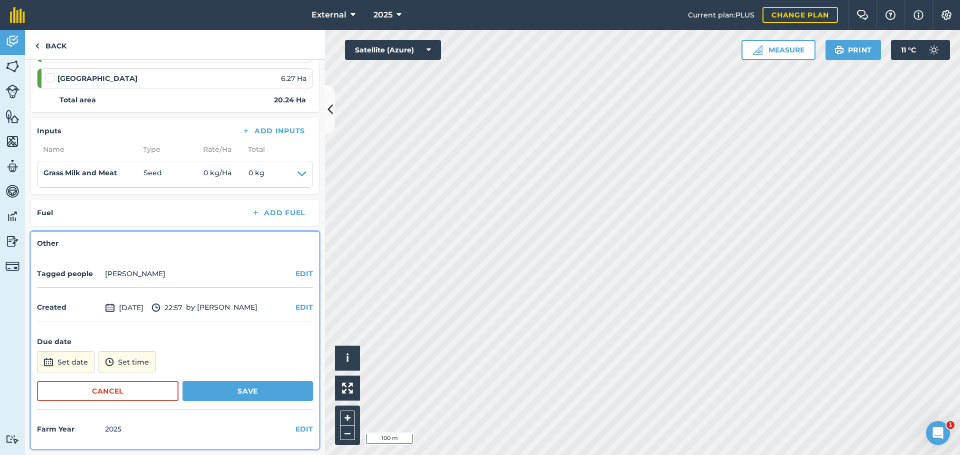
scroll to position [515, 0]
click at [82, 351] on button "Set date" at bounding box center [65, 362] width 57 height 22
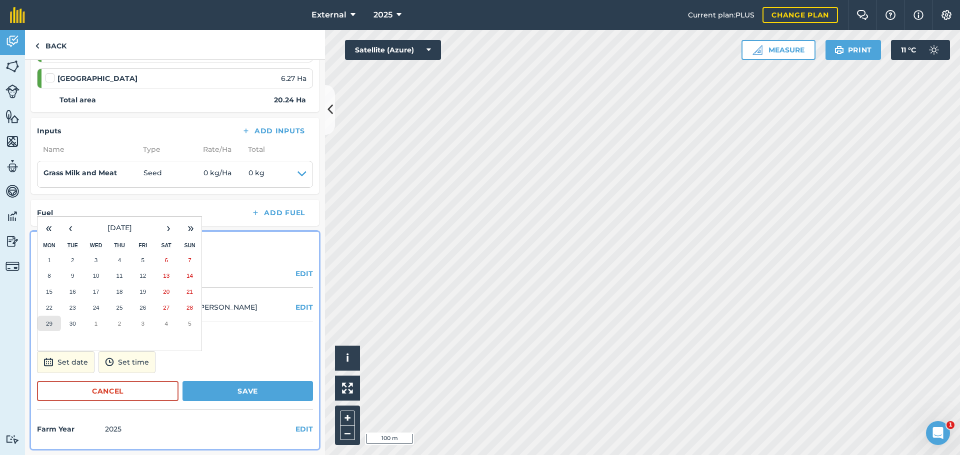
click at [51, 316] on button "29" at bounding box center [48, 324] width 23 height 16
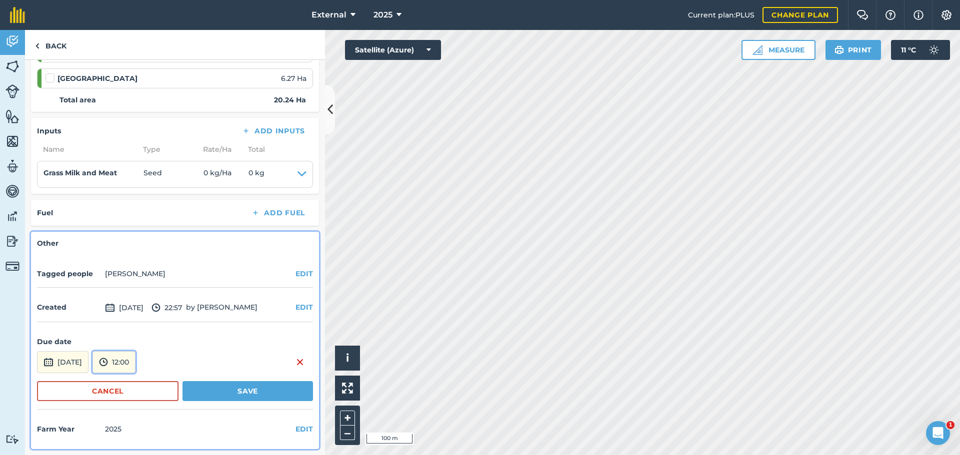
click at [135, 351] on button "12:00" at bounding box center [113, 362] width 43 height 22
click at [140, 251] on button "08:00" at bounding box center [116, 243] width 47 height 16
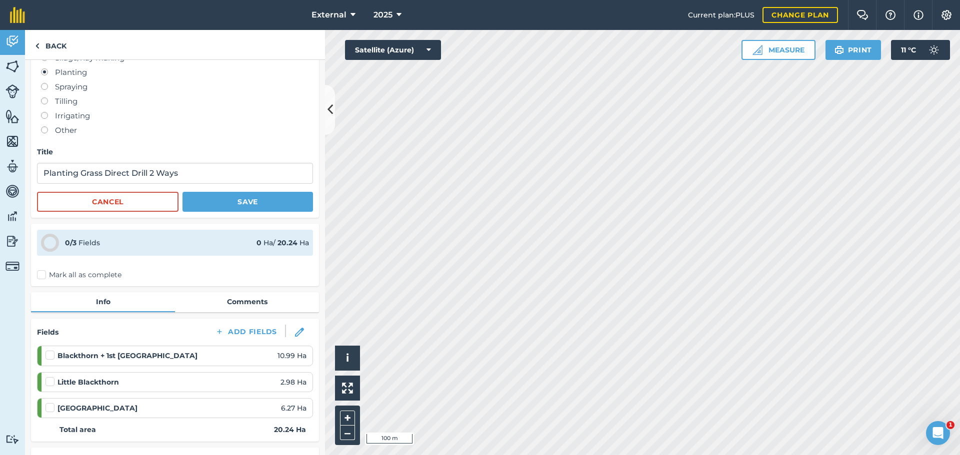
scroll to position [15, 0]
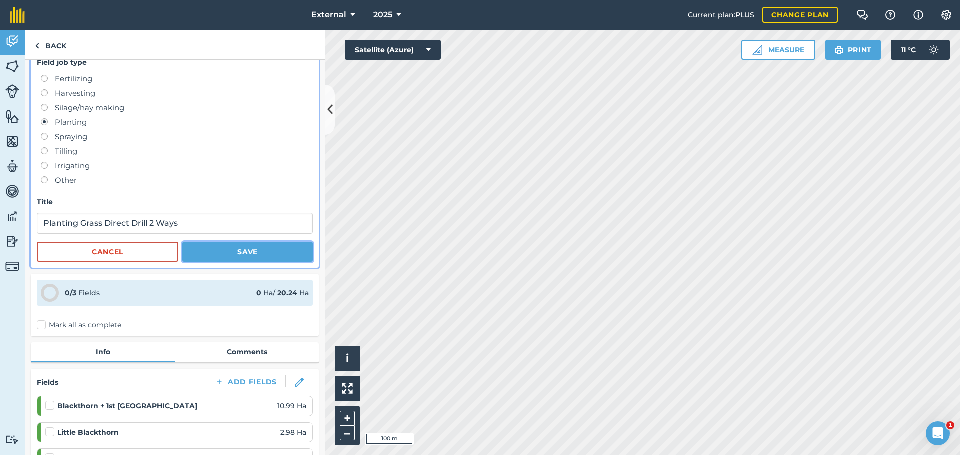
click at [241, 262] on button "Save" at bounding box center [247, 252] width 130 height 20
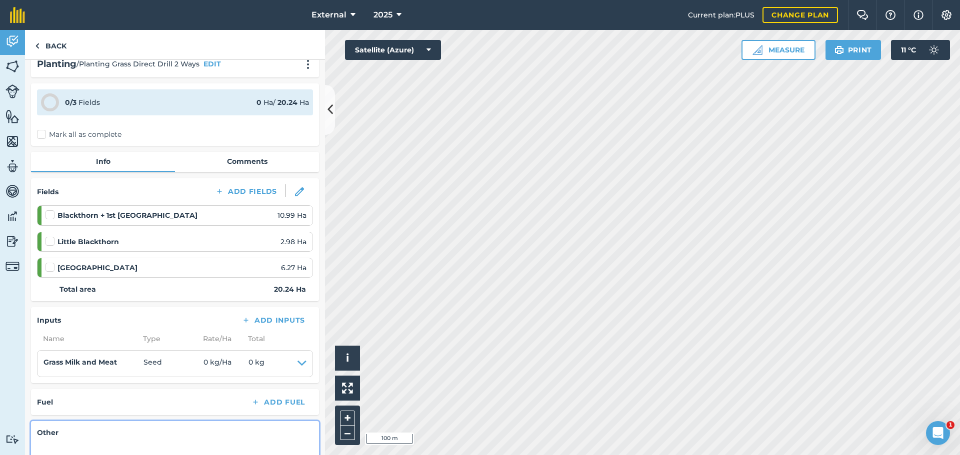
scroll to position [0, 0]
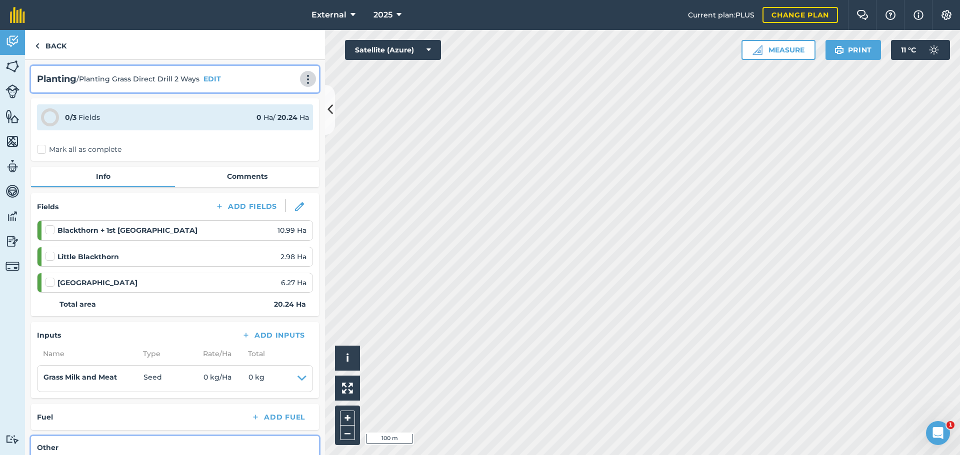
click at [302, 84] on img at bounding box center [308, 79] width 12 height 10
click at [257, 111] on link "Print" at bounding box center [287, 101] width 64 height 20
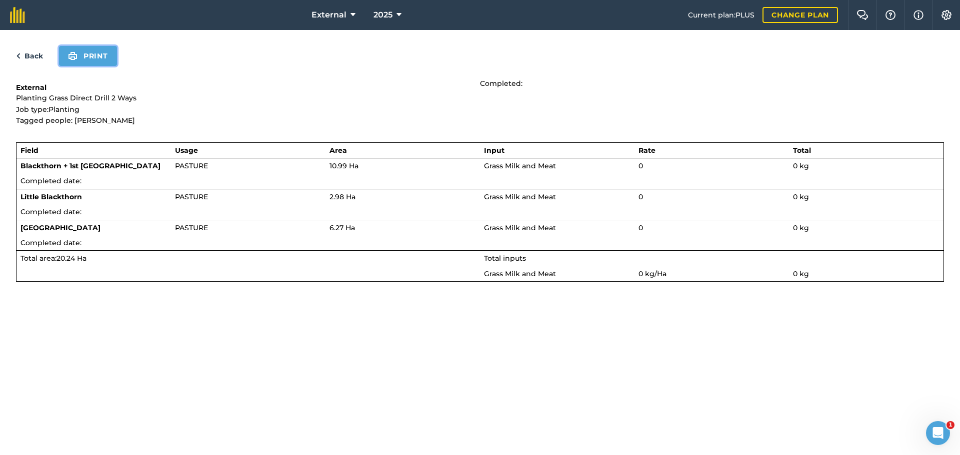
click at [114, 66] on button "Print" at bounding box center [88, 56] width 58 height 20
click at [32, 62] on link "Back" at bounding box center [29, 56] width 27 height 12
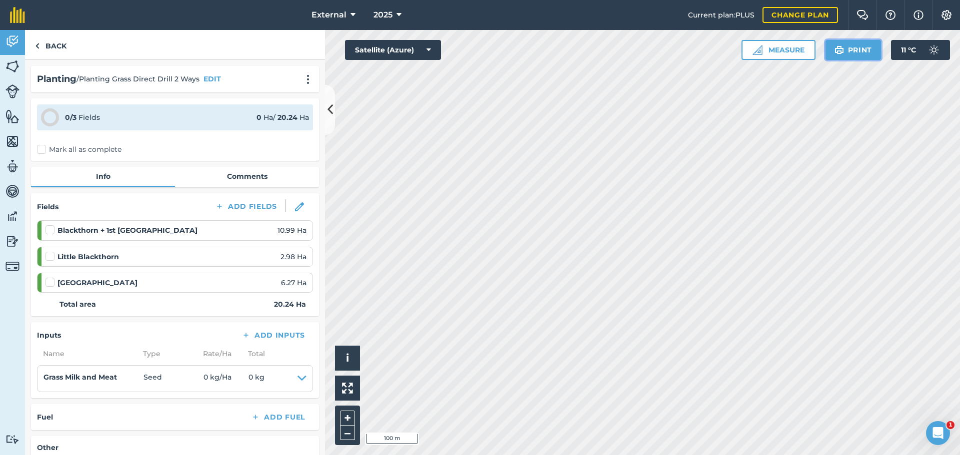
click at [837, 60] on button "Print" at bounding box center [853, 50] width 56 height 20
